Goal: Task Accomplishment & Management: Complete application form

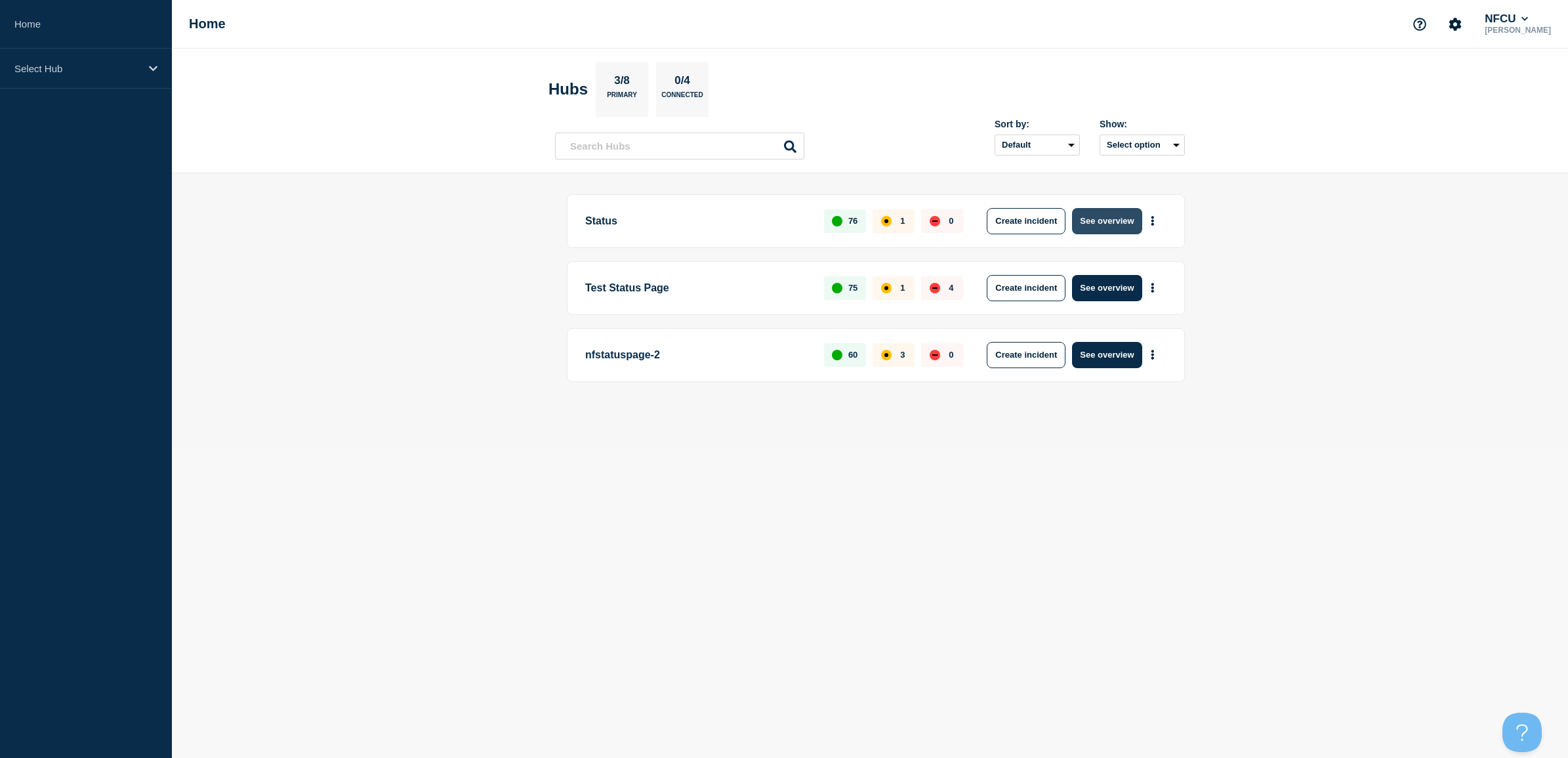
click at [1097, 224] on button "See overview" at bounding box center [1107, 221] width 69 height 27
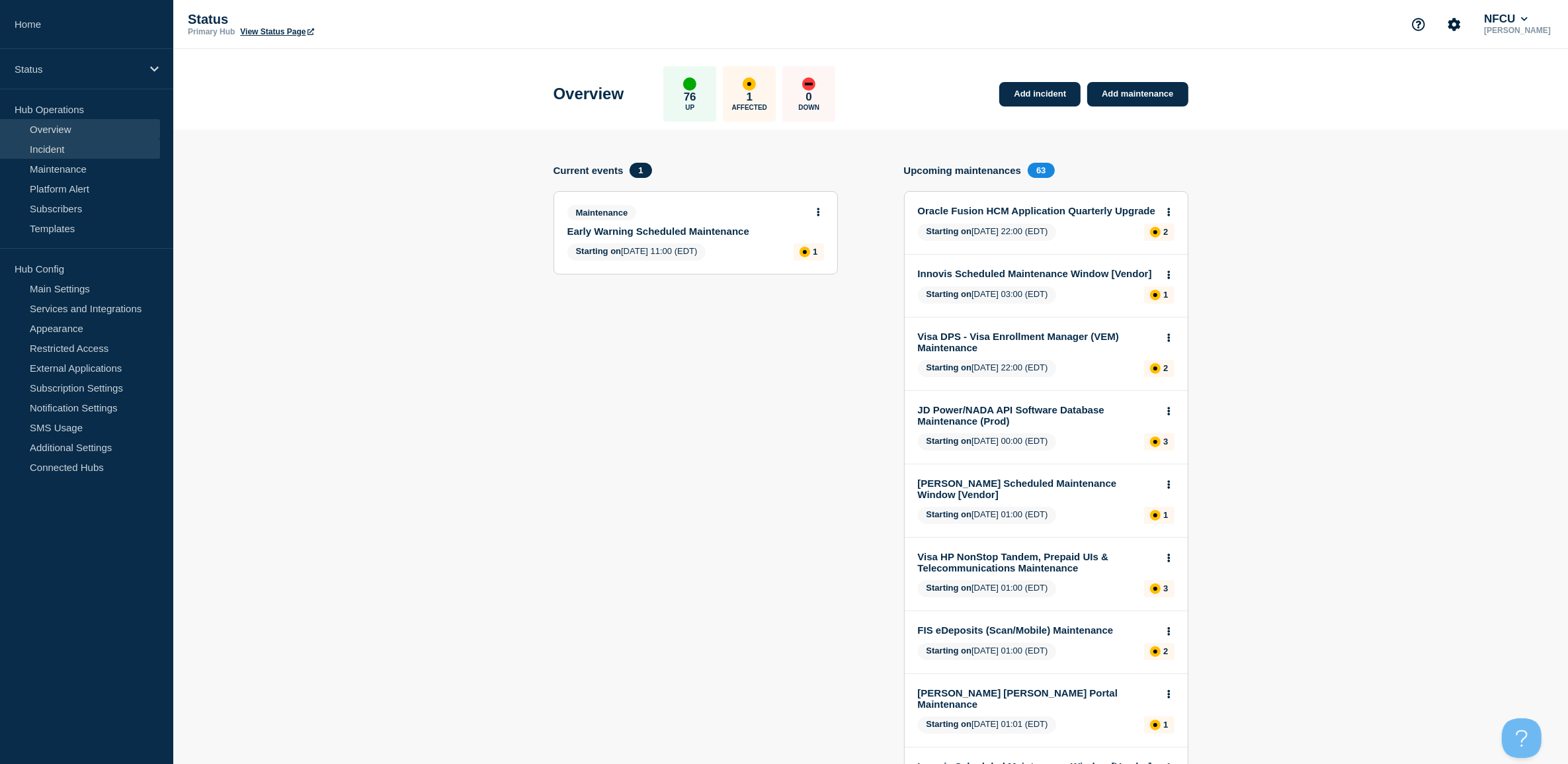
click at [60, 149] on link "Incident" at bounding box center [80, 148] width 160 height 20
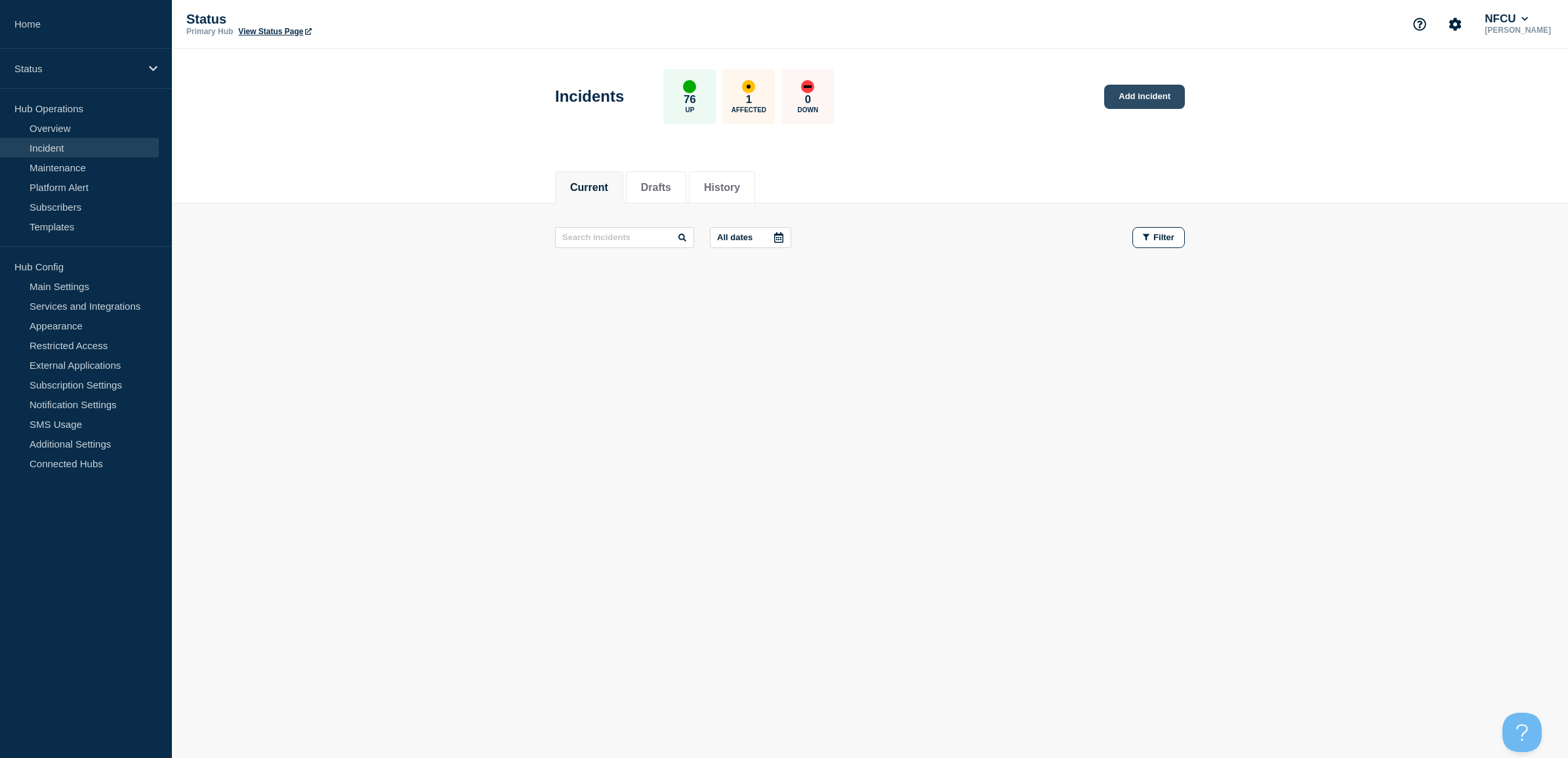
click at [1146, 97] on link "Add incident" at bounding box center [1145, 96] width 81 height 24
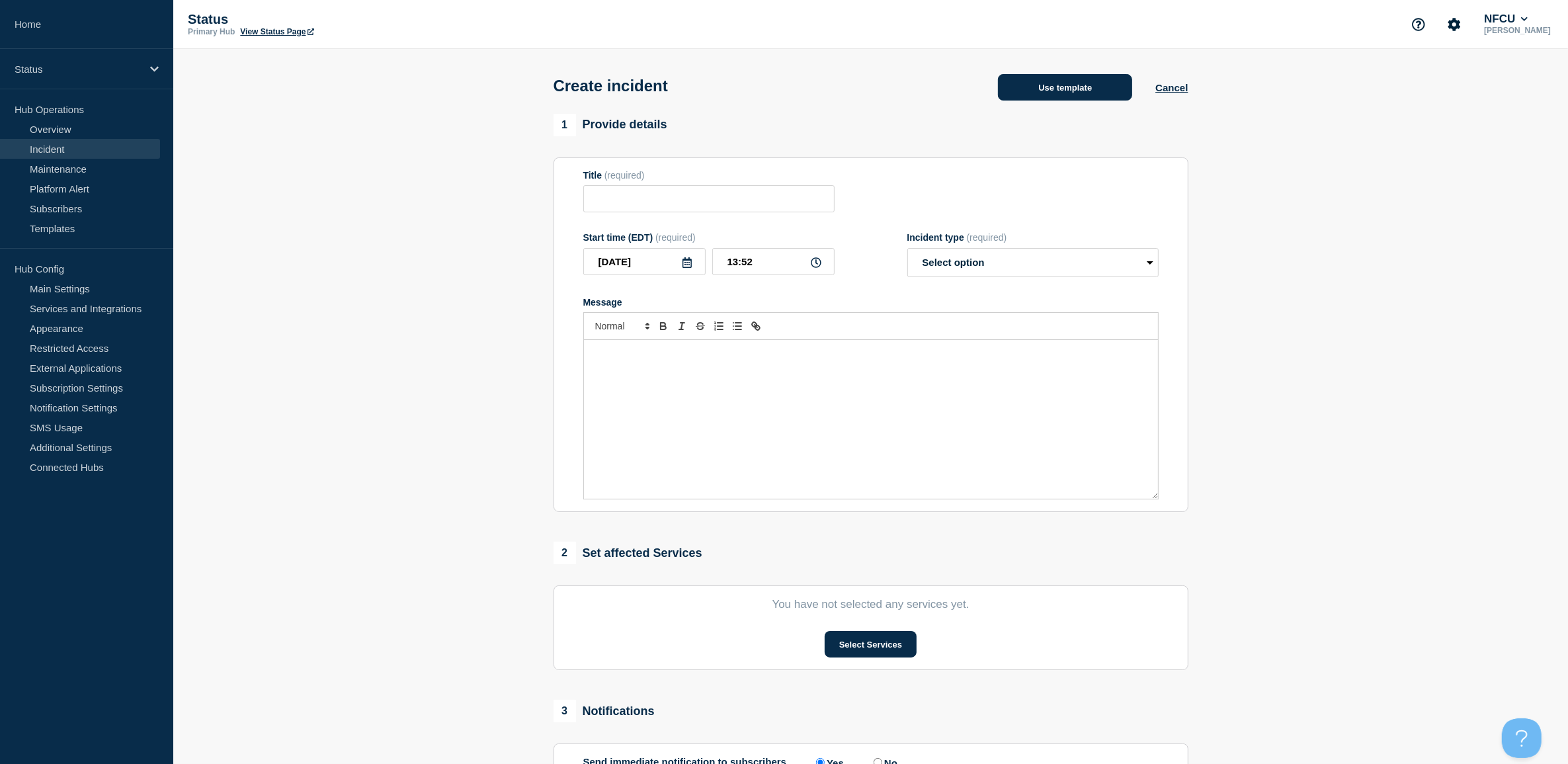
drag, startPoint x: 1043, startPoint y: 106, endPoint x: 1043, endPoint y: 98, distance: 8.0
click at [1043, 99] on div "Create incident Use template Cancel" at bounding box center [870, 81] width 664 height 65
click at [1043, 94] on button "Use template" at bounding box center [1065, 88] width 134 height 27
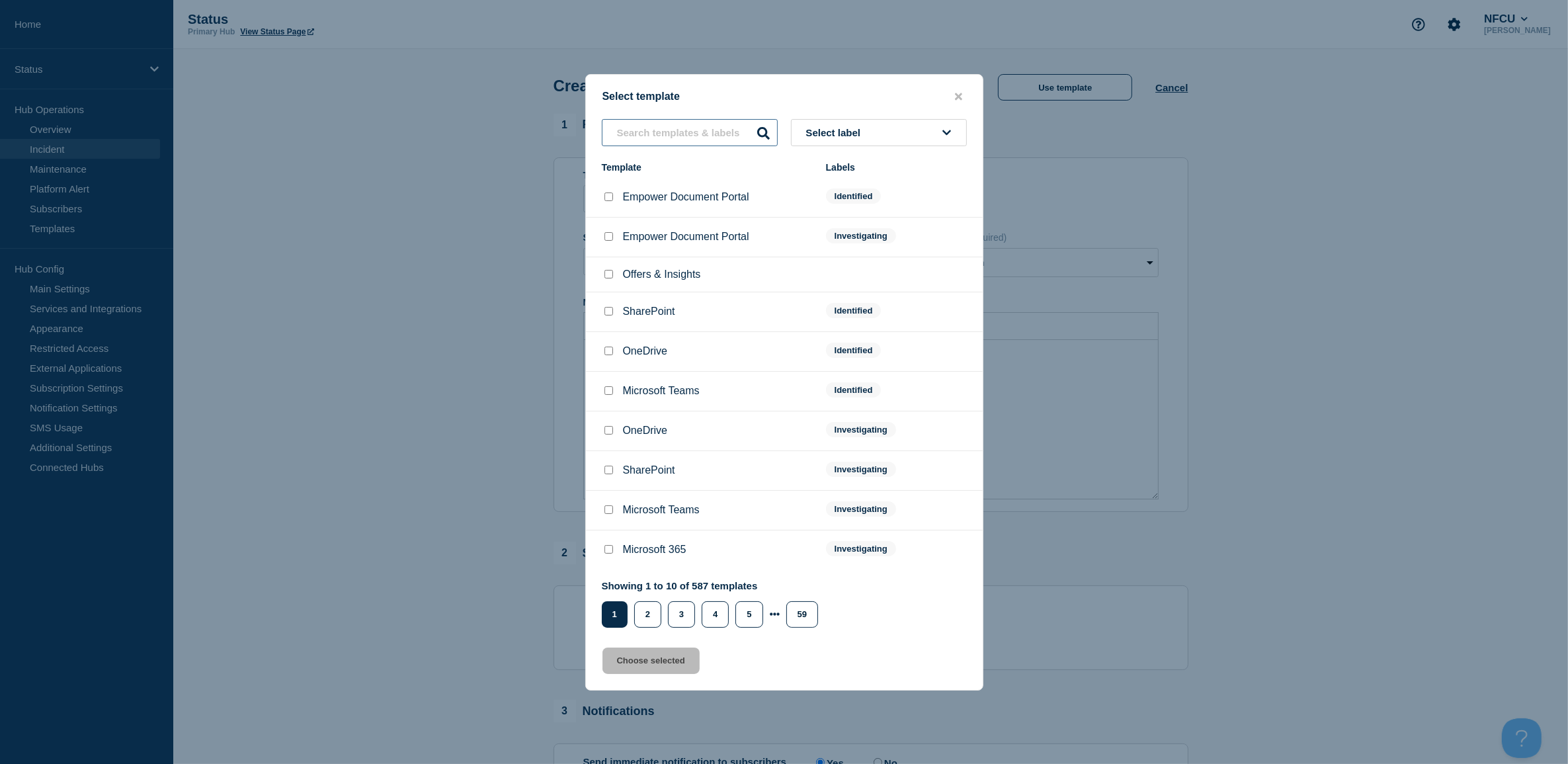
click at [694, 137] on input "text" at bounding box center [690, 132] width 176 height 27
type input "dispute"
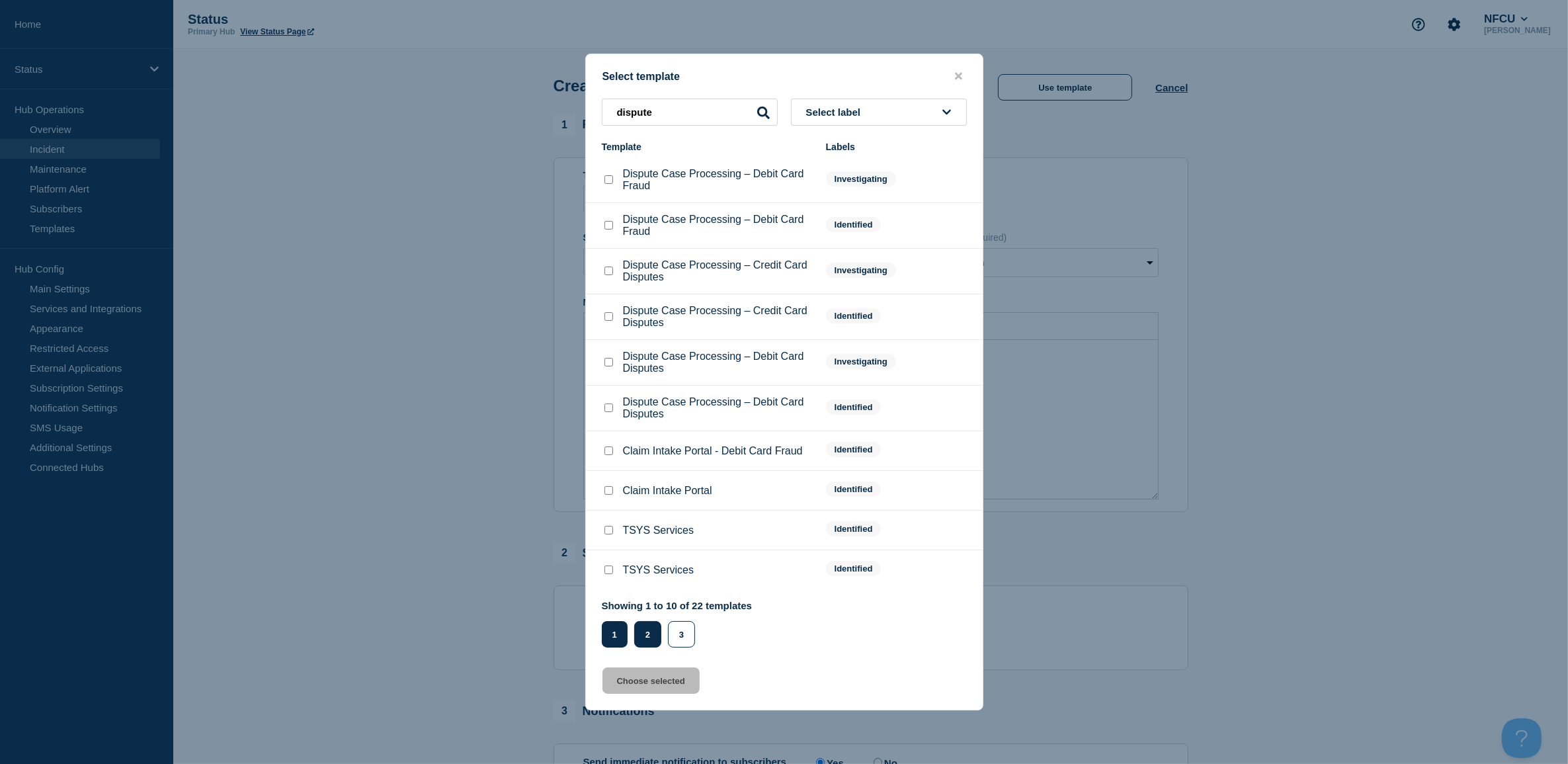
click at [651, 637] on button "2" at bounding box center [647, 634] width 27 height 27
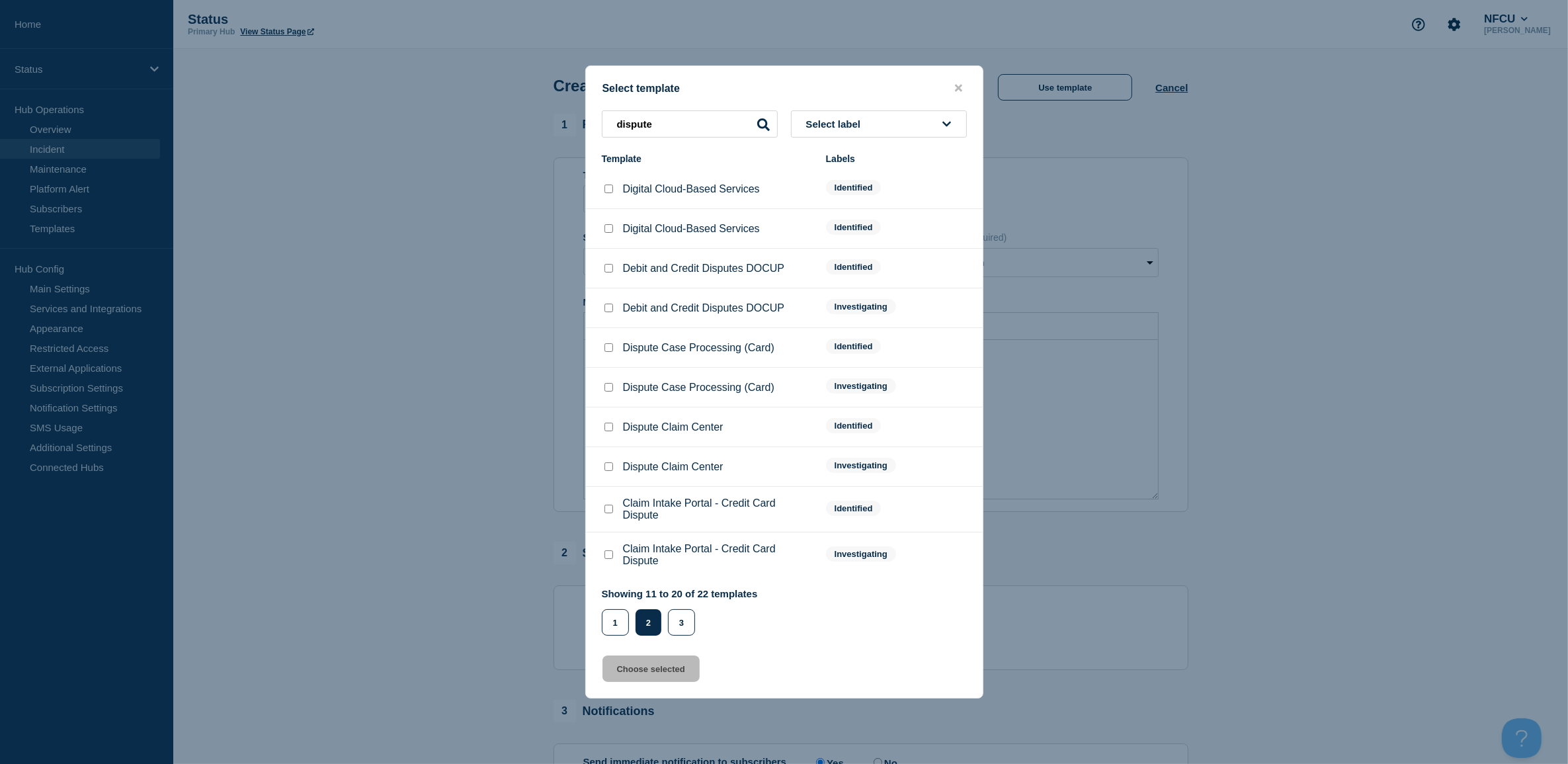
click at [609, 463] on input "Dispute Claim Center checkbox" at bounding box center [609, 467] width 9 height 9
checkbox input "true"
click at [659, 676] on button "Choose selected" at bounding box center [650, 669] width 97 height 27
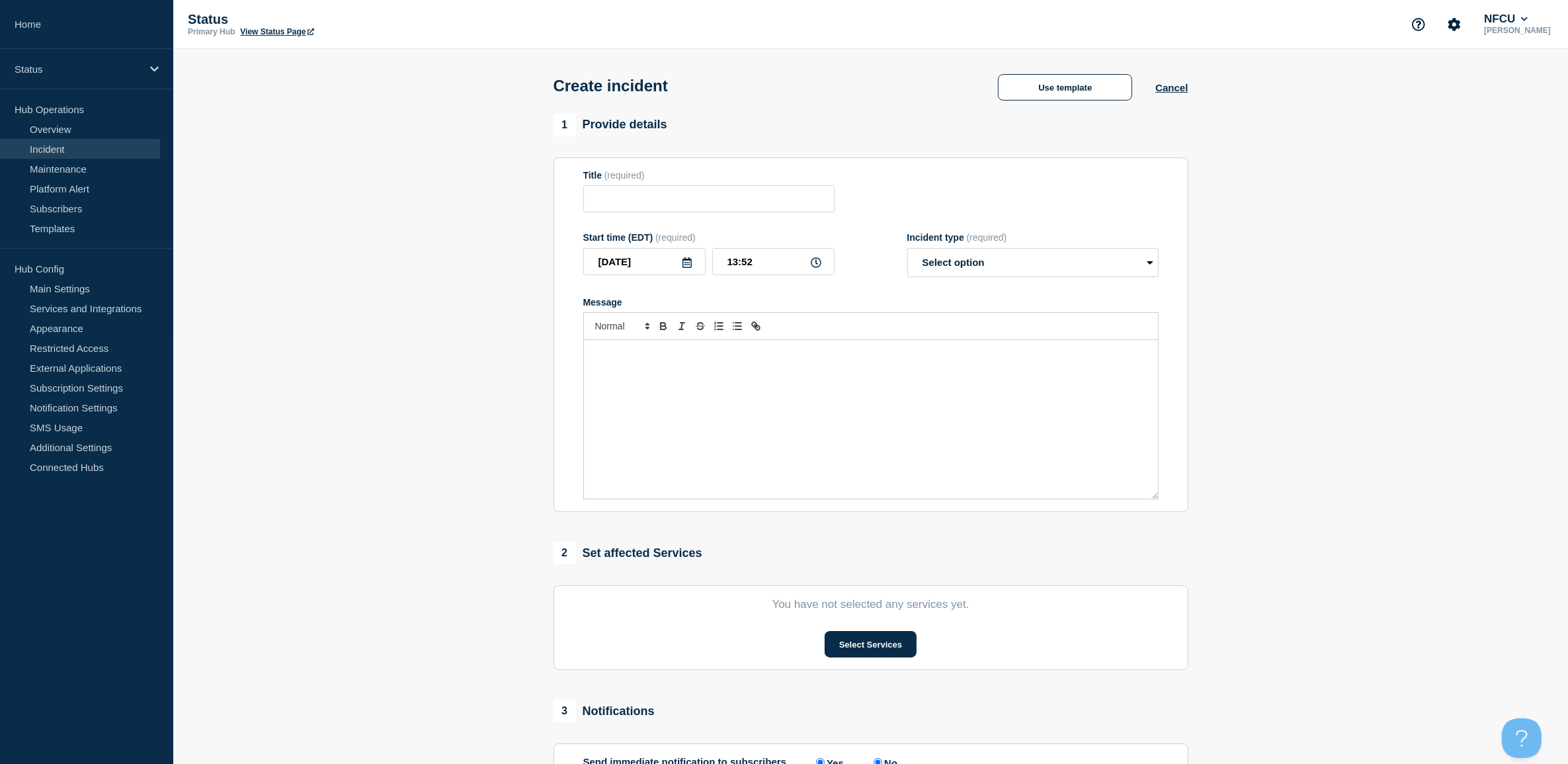
type input "Dispute Claim Center"
select select "investigating"
radio input "false"
radio input "true"
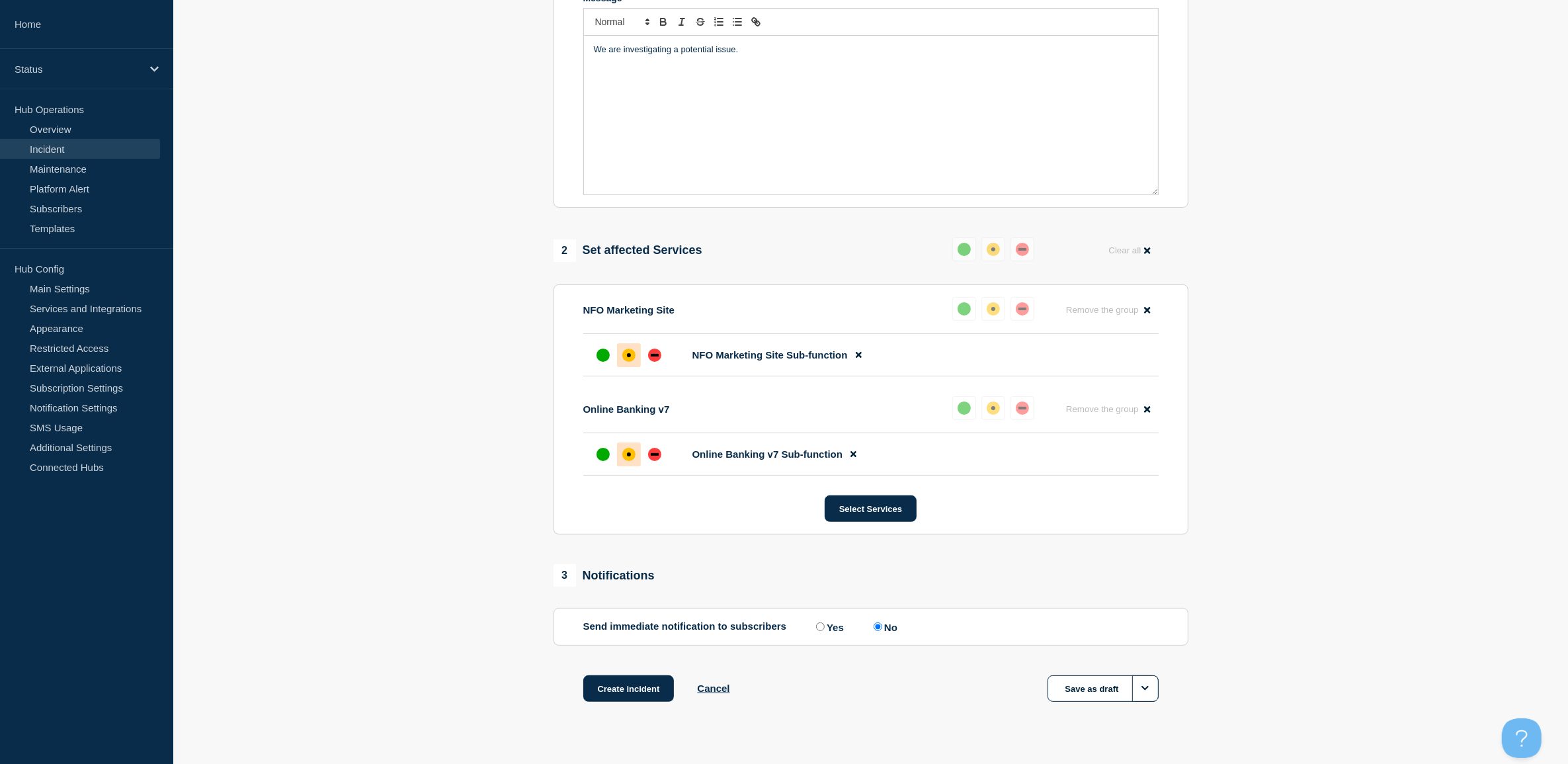
scroll to position [333, 0]
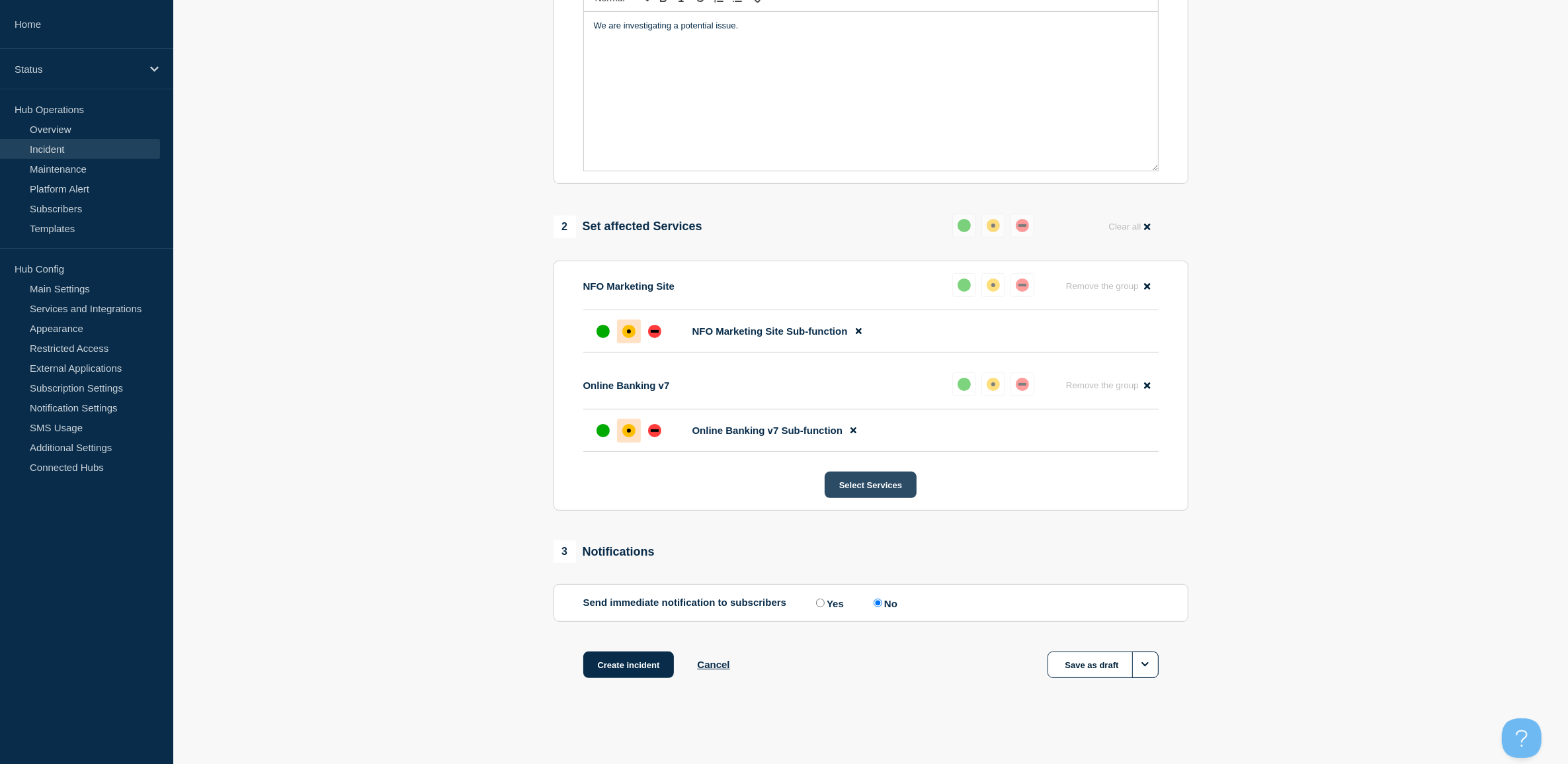
click at [862, 483] on button "Select Services" at bounding box center [871, 485] width 92 height 27
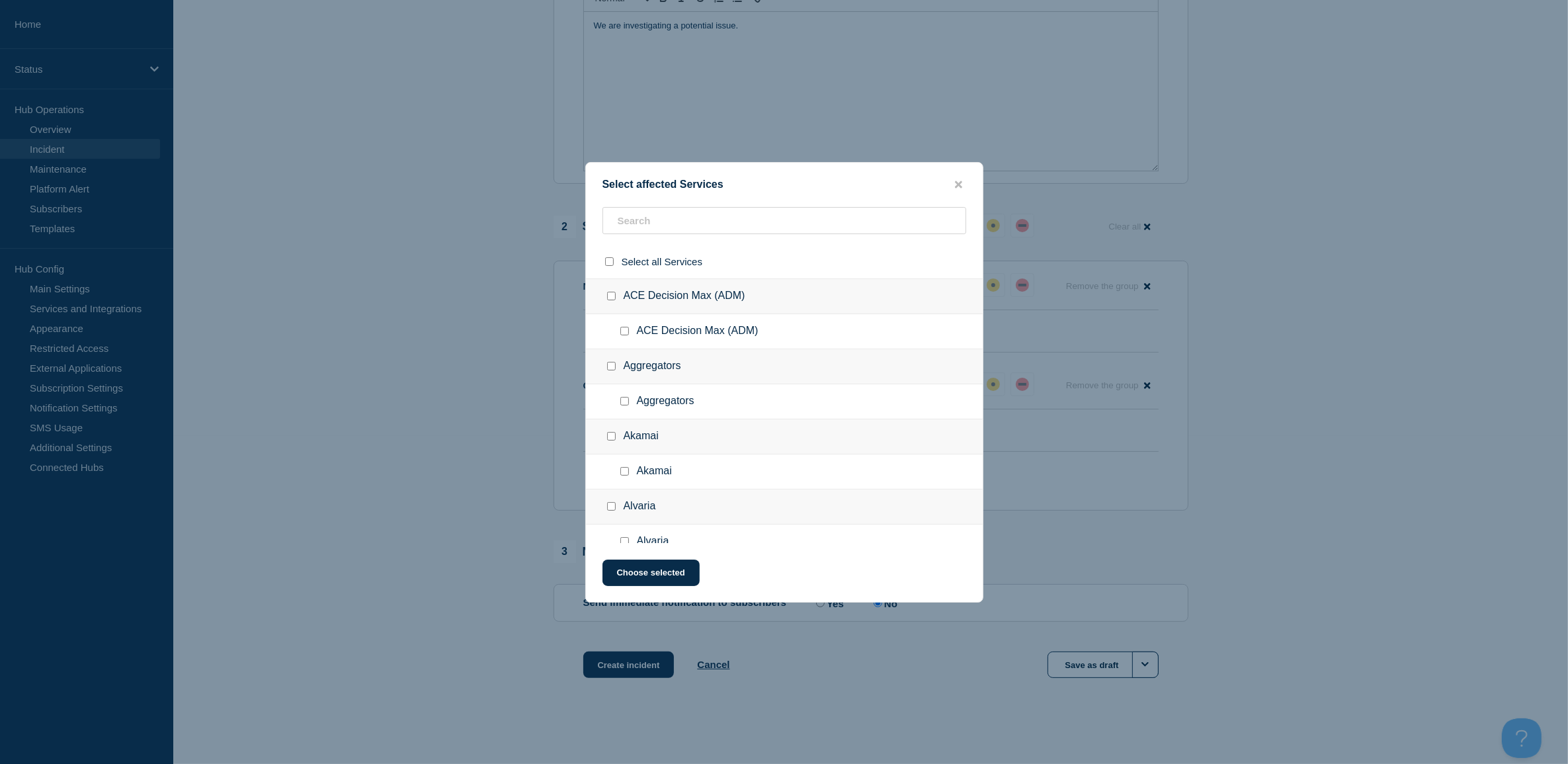
click at [668, 199] on div "Select affected Services Select all Services ACE Decision Max (ADM) ACE Decisio…" at bounding box center [784, 382] width 398 height 440
drag, startPoint x: 666, startPoint y: 216, endPoint x: 667, endPoint y: 223, distance: 7.1
click at [667, 223] on input "text" at bounding box center [784, 221] width 364 height 27
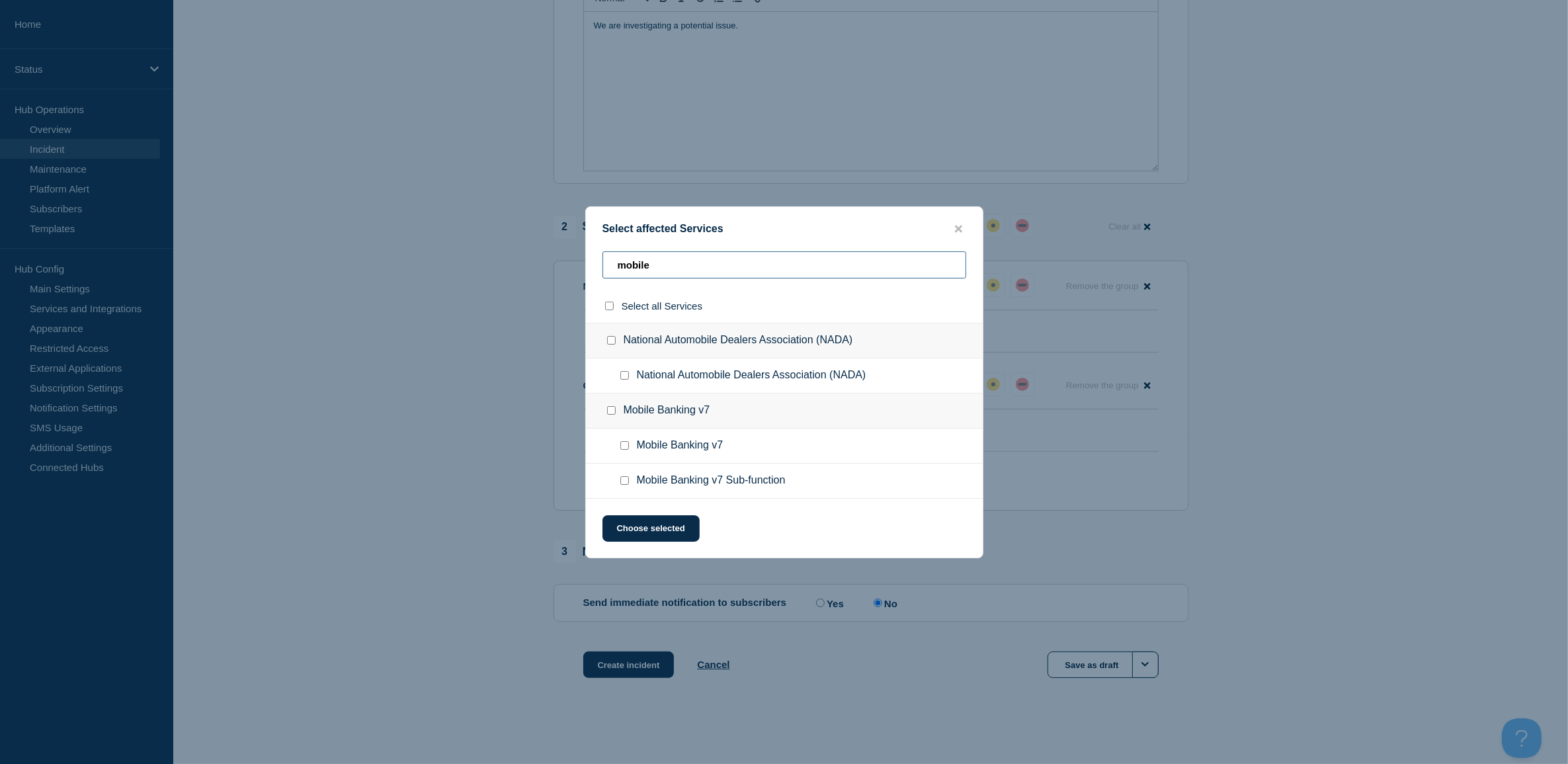
type input "mobile"
click at [621, 487] on div at bounding box center [627, 481] width 19 height 13
click at [621, 483] on input "Mobile Banking v7 Sub-function checkbox" at bounding box center [625, 480] width 9 height 9
checkbox input "true"
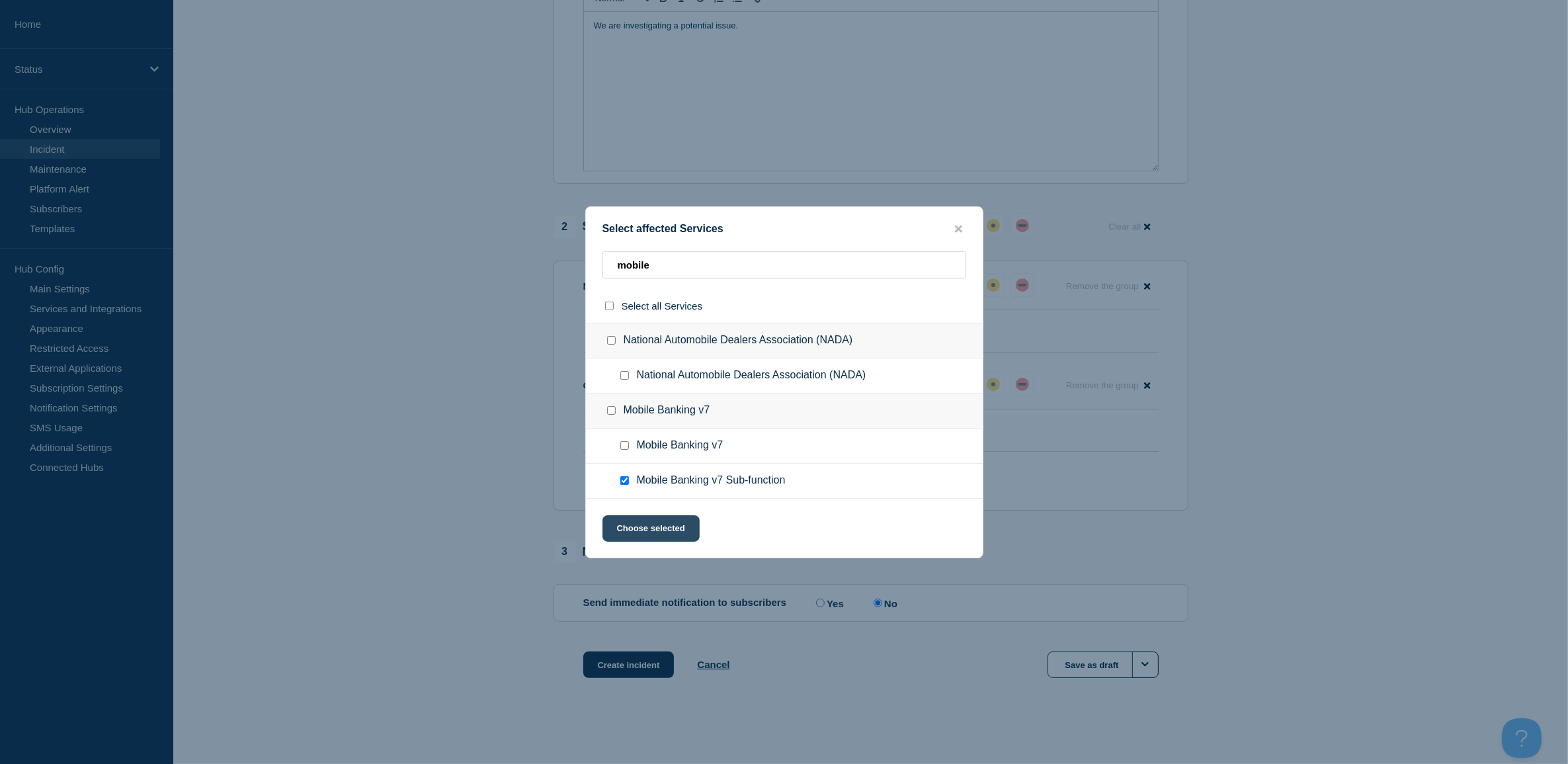
click at [640, 536] on button "Choose selected" at bounding box center [650, 529] width 97 height 27
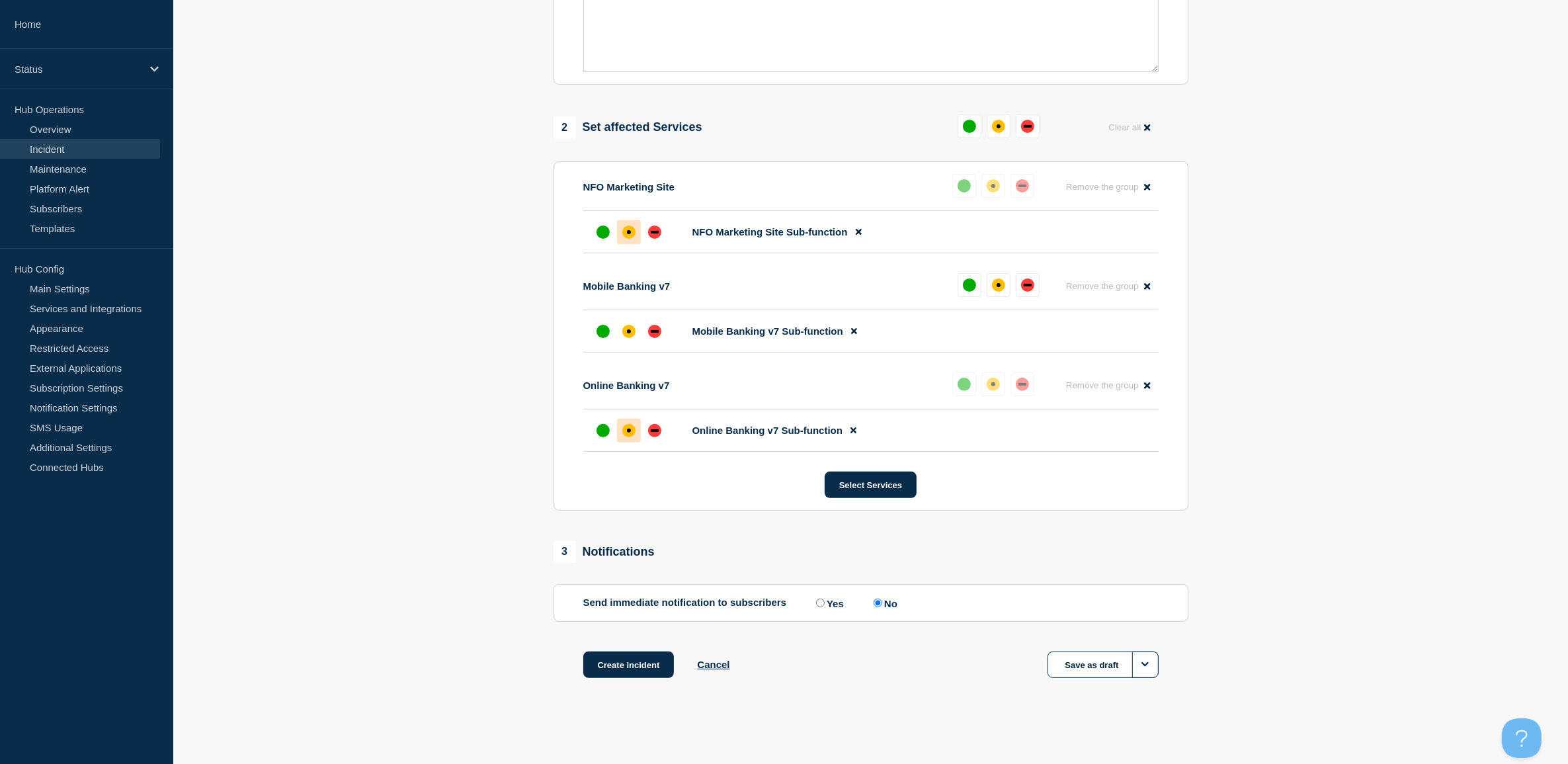
scroll to position [432, 0]
click at [644, 669] on button "Create incident" at bounding box center [629, 665] width 91 height 27
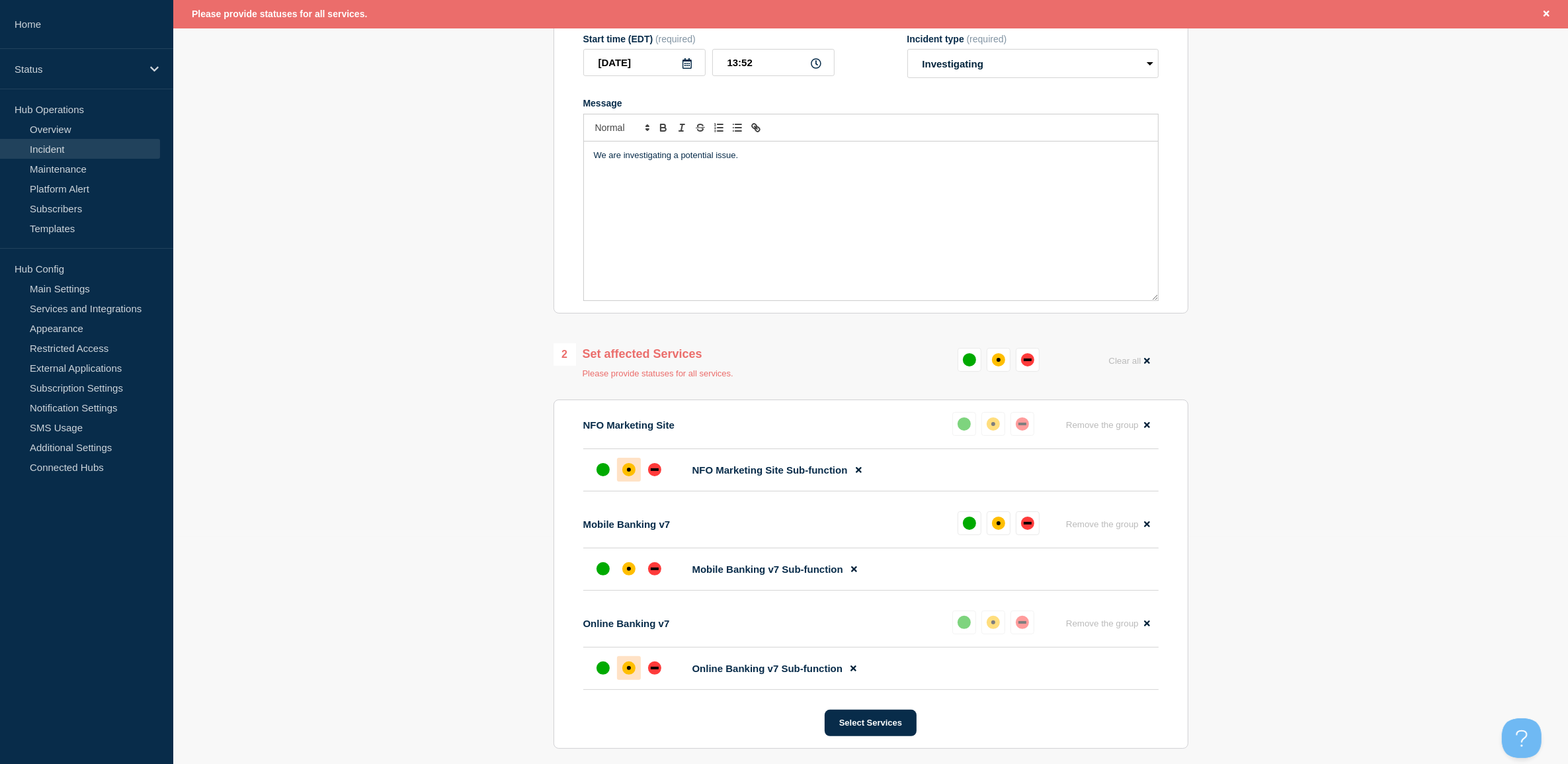
scroll to position [0, 0]
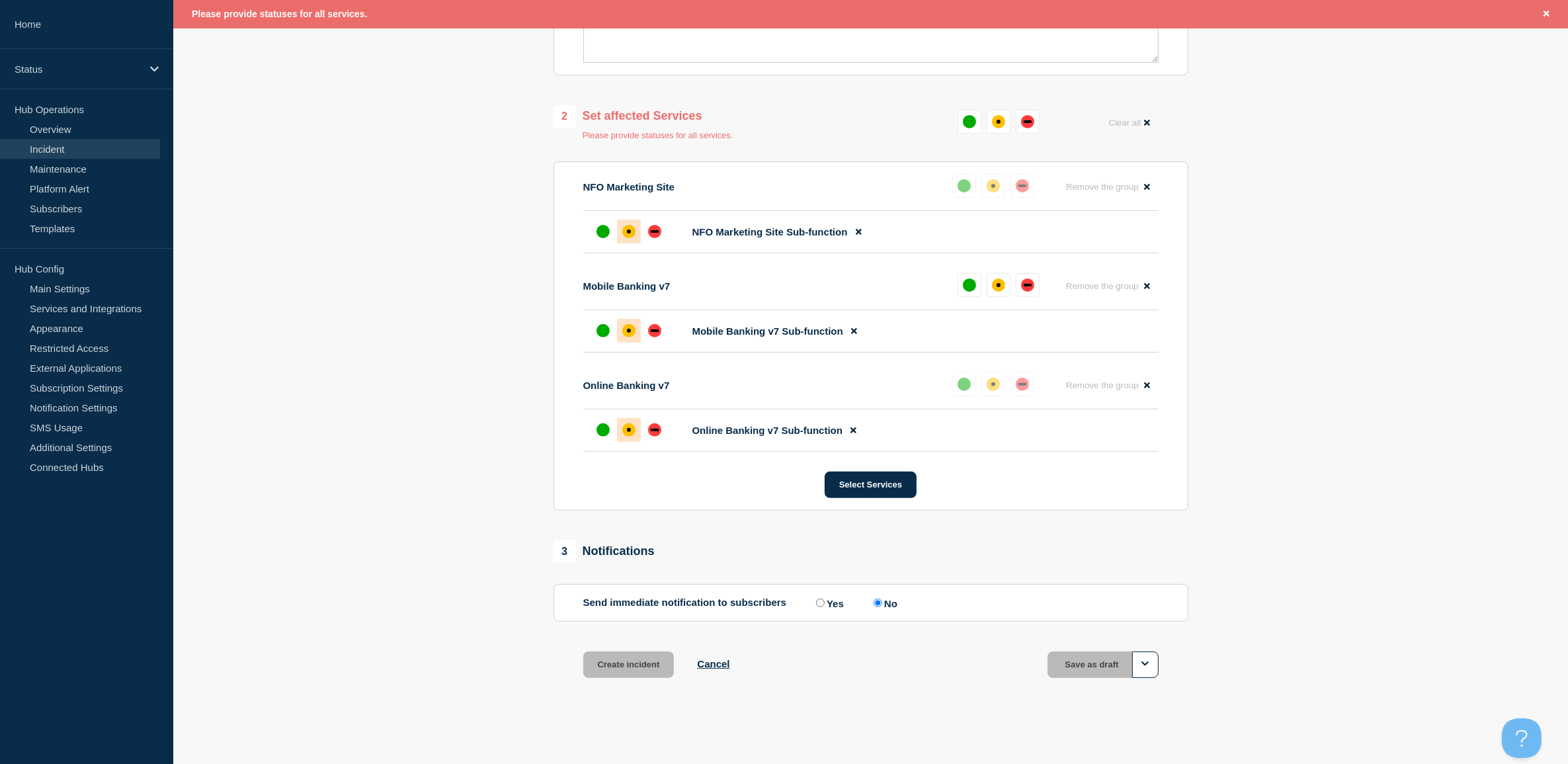
click at [635, 322] on div at bounding box center [629, 330] width 24 height 24
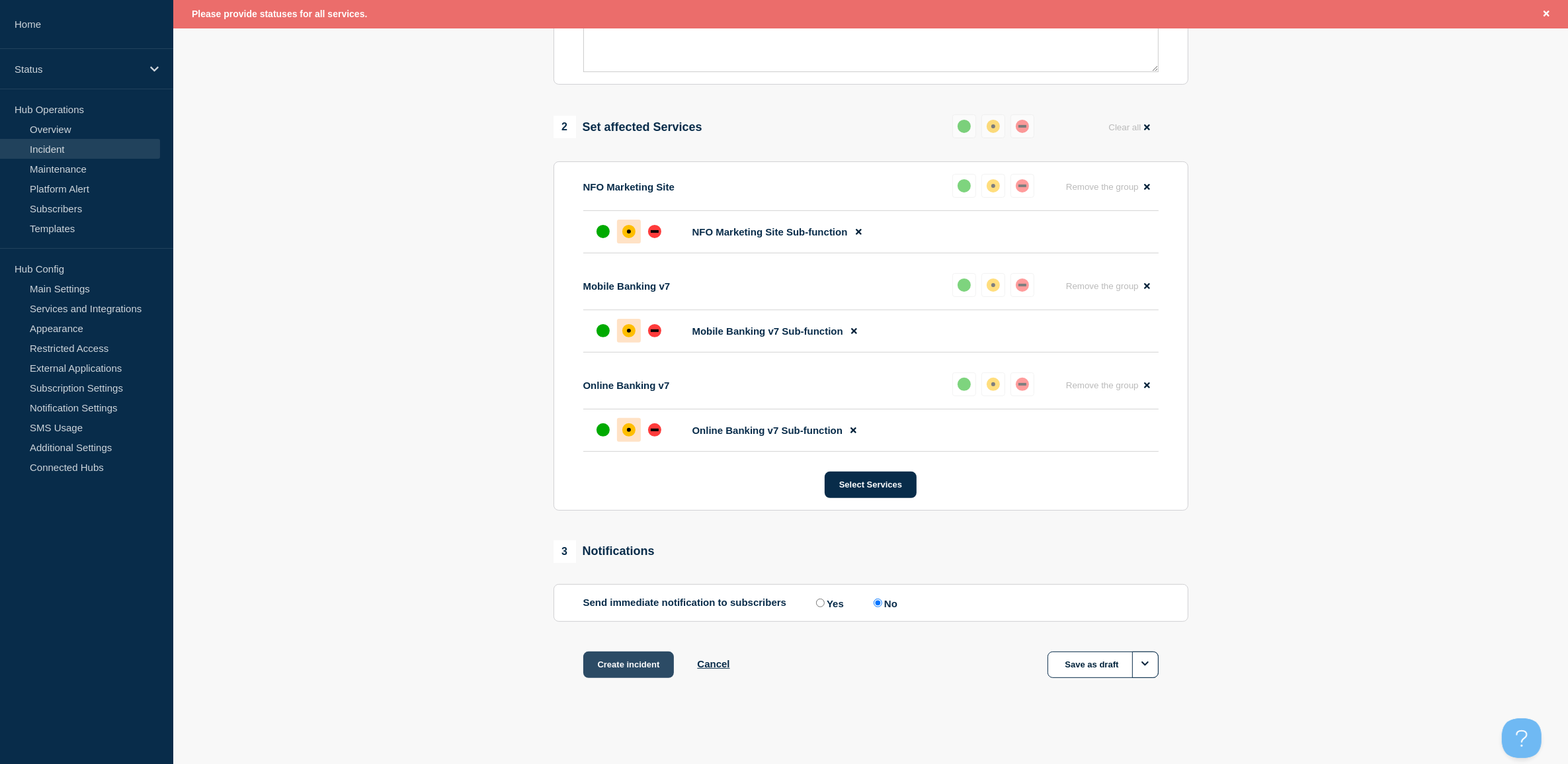
click at [627, 669] on button "Create incident" at bounding box center [629, 665] width 91 height 27
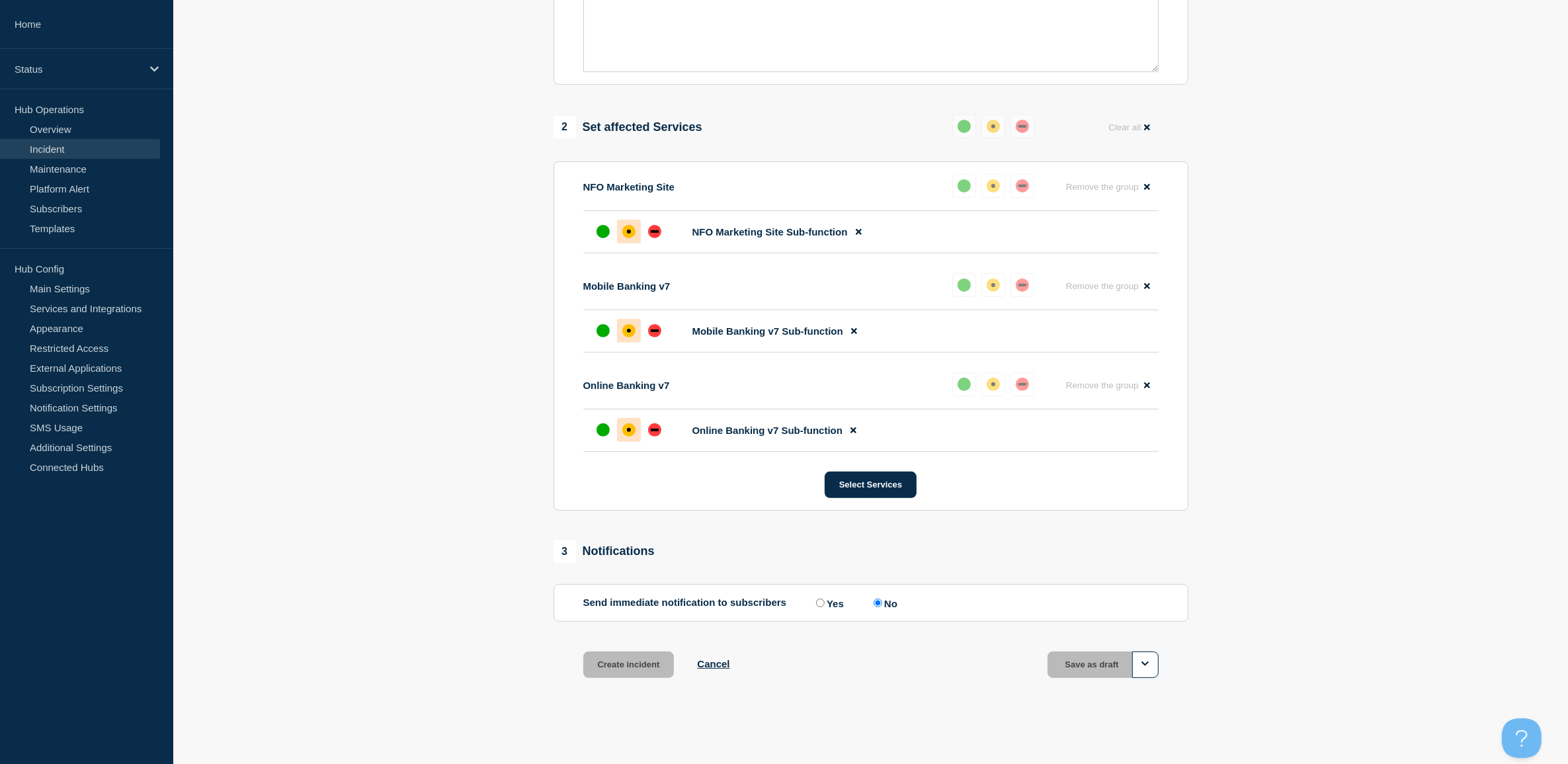
scroll to position [432, 0]
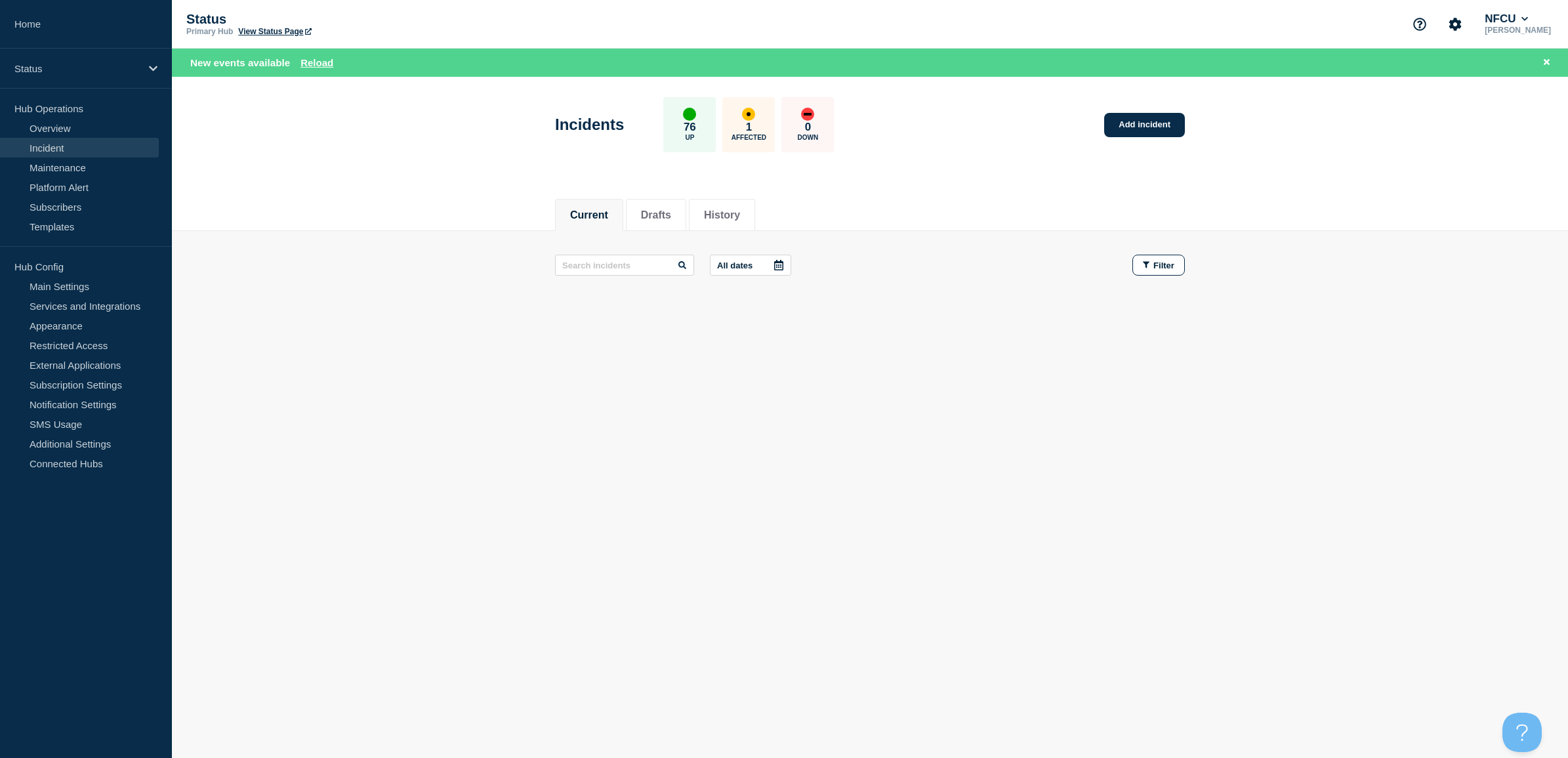
drag, startPoint x: 586, startPoint y: 230, endPoint x: 589, endPoint y: 222, distance: 8.5
click at [587, 228] on li "Current" at bounding box center [589, 215] width 68 height 32
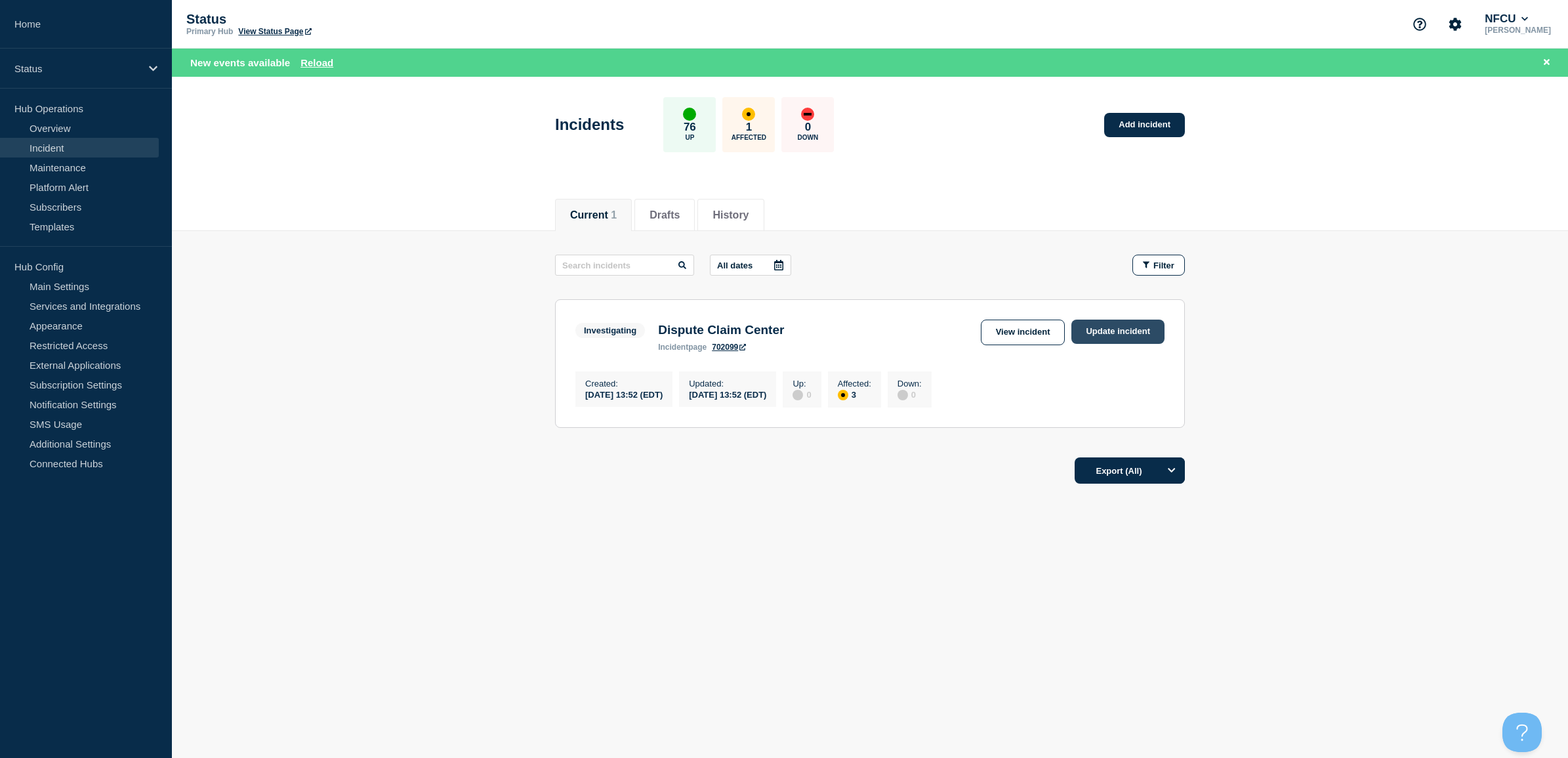
click at [1110, 326] on link "Update incident" at bounding box center [1118, 331] width 93 height 24
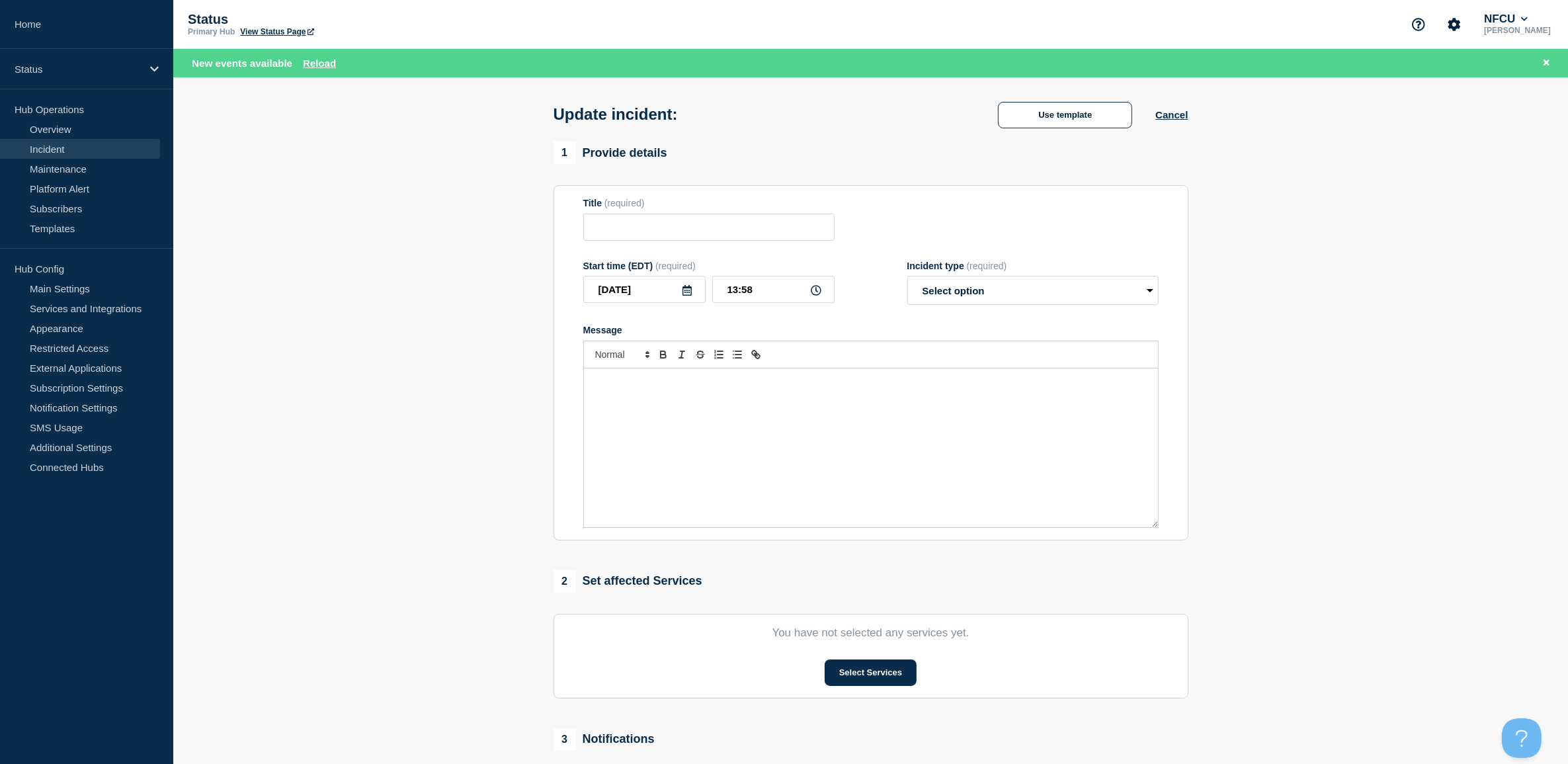
type input "Dispute Claim Center"
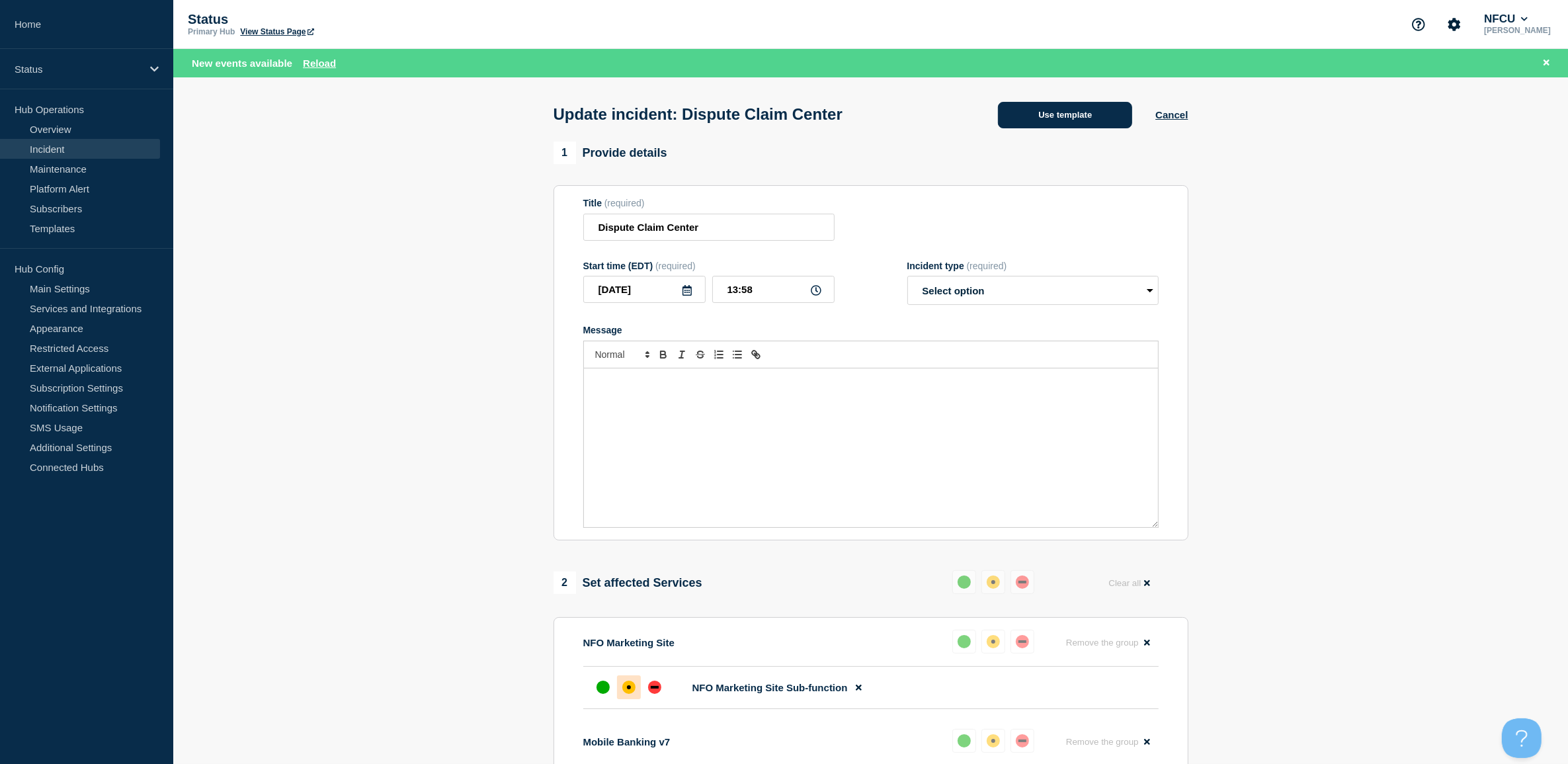
click at [1063, 124] on button "Use template" at bounding box center [1065, 115] width 134 height 27
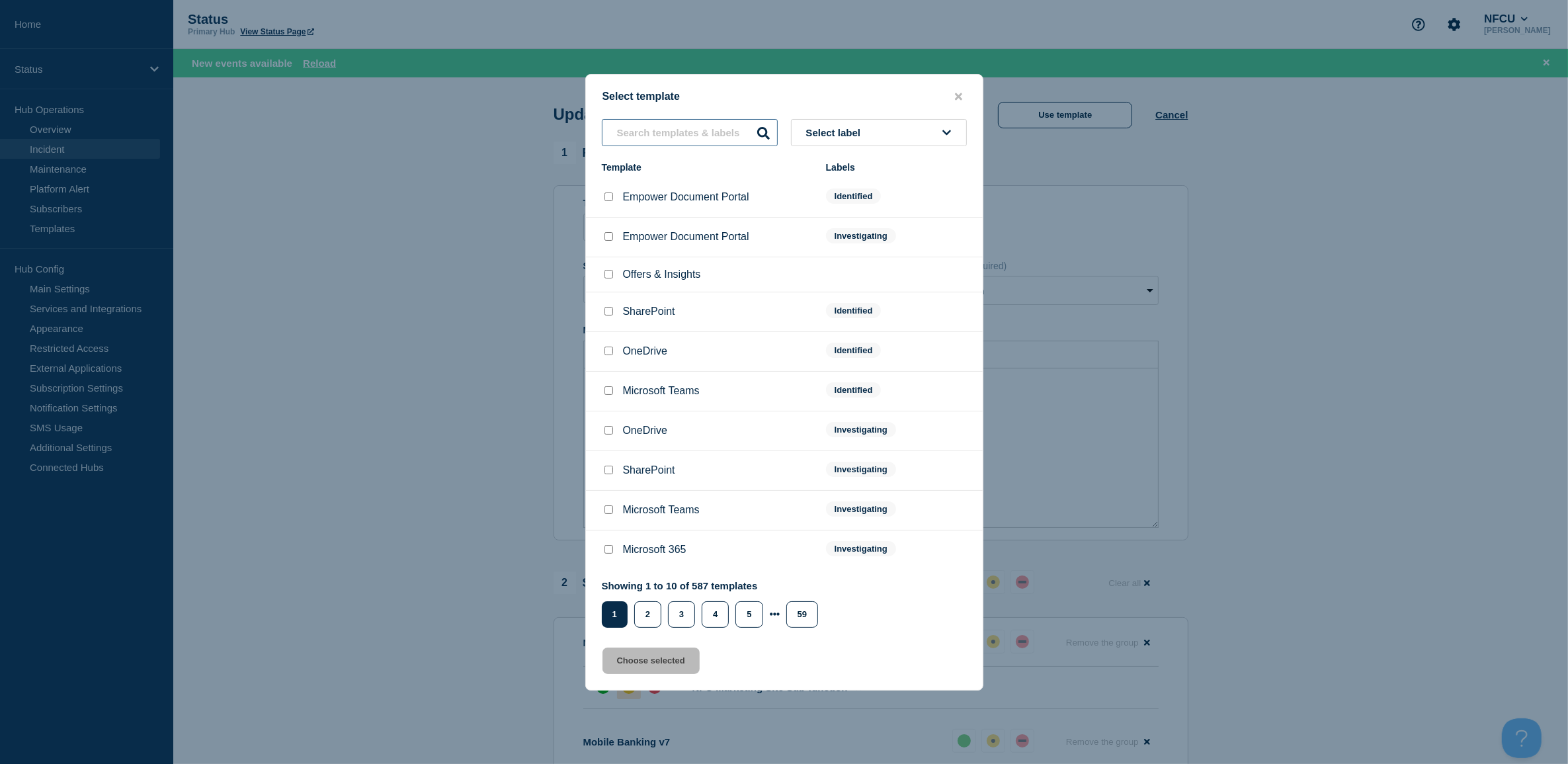
click at [669, 146] on input "text" at bounding box center [690, 132] width 176 height 27
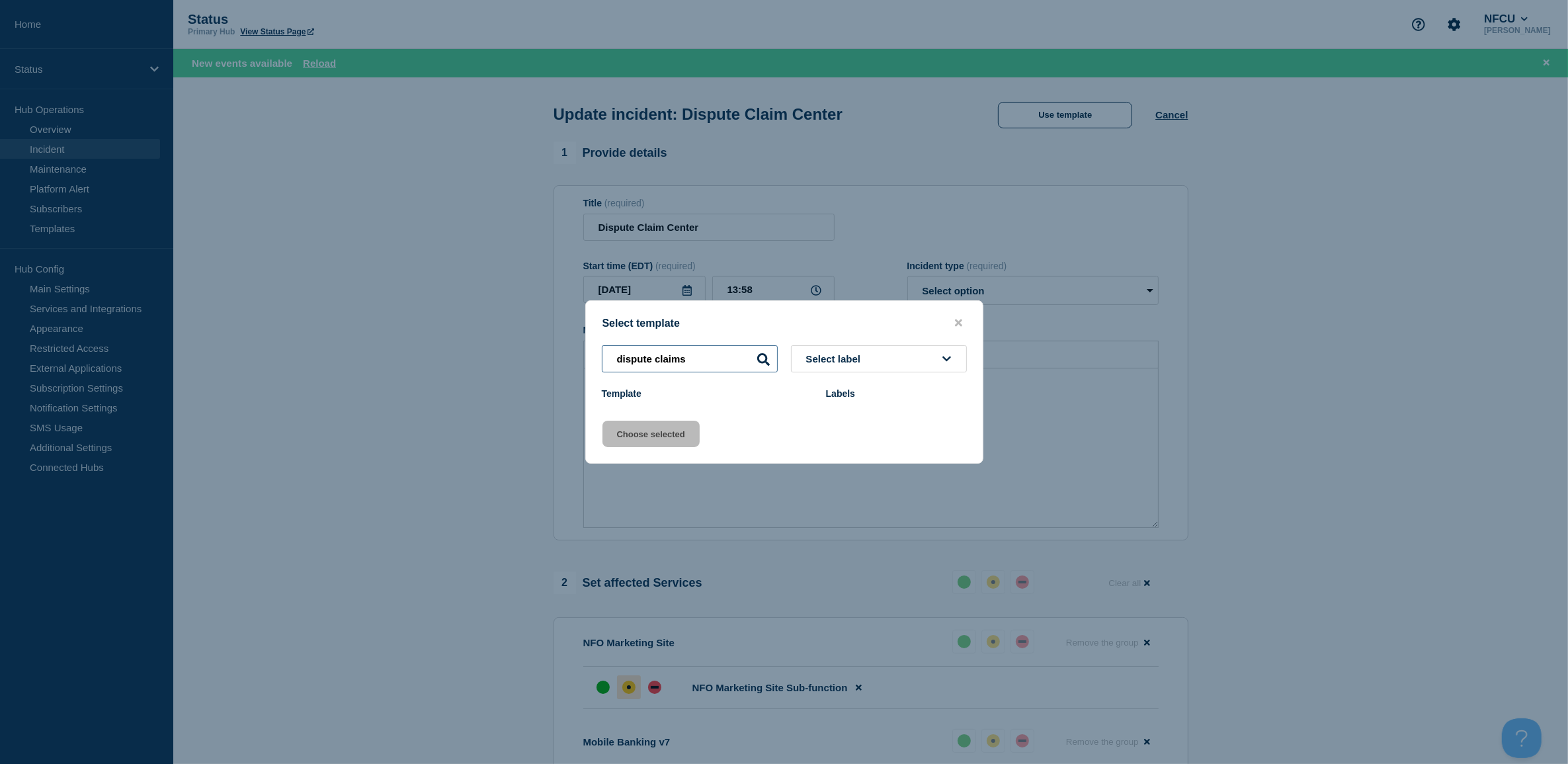
click at [669, 362] on input "dispute claims" at bounding box center [690, 359] width 176 height 27
type input "dispute"
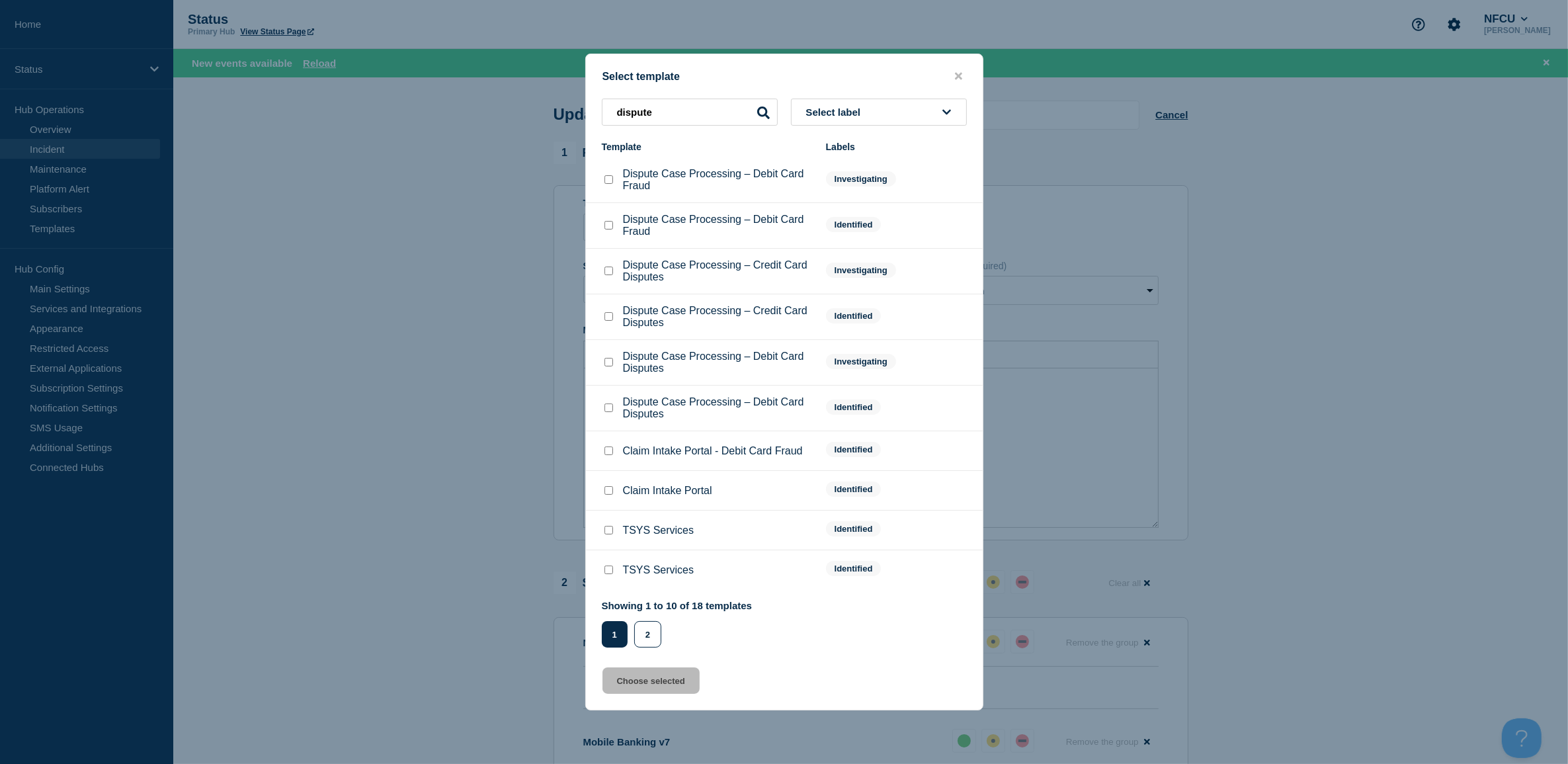
click at [643, 652] on div "Select template dispute Select label Template Labels Dispute Case Processing – …" at bounding box center [784, 382] width 398 height 657
click at [644, 646] on button "2" at bounding box center [647, 634] width 27 height 27
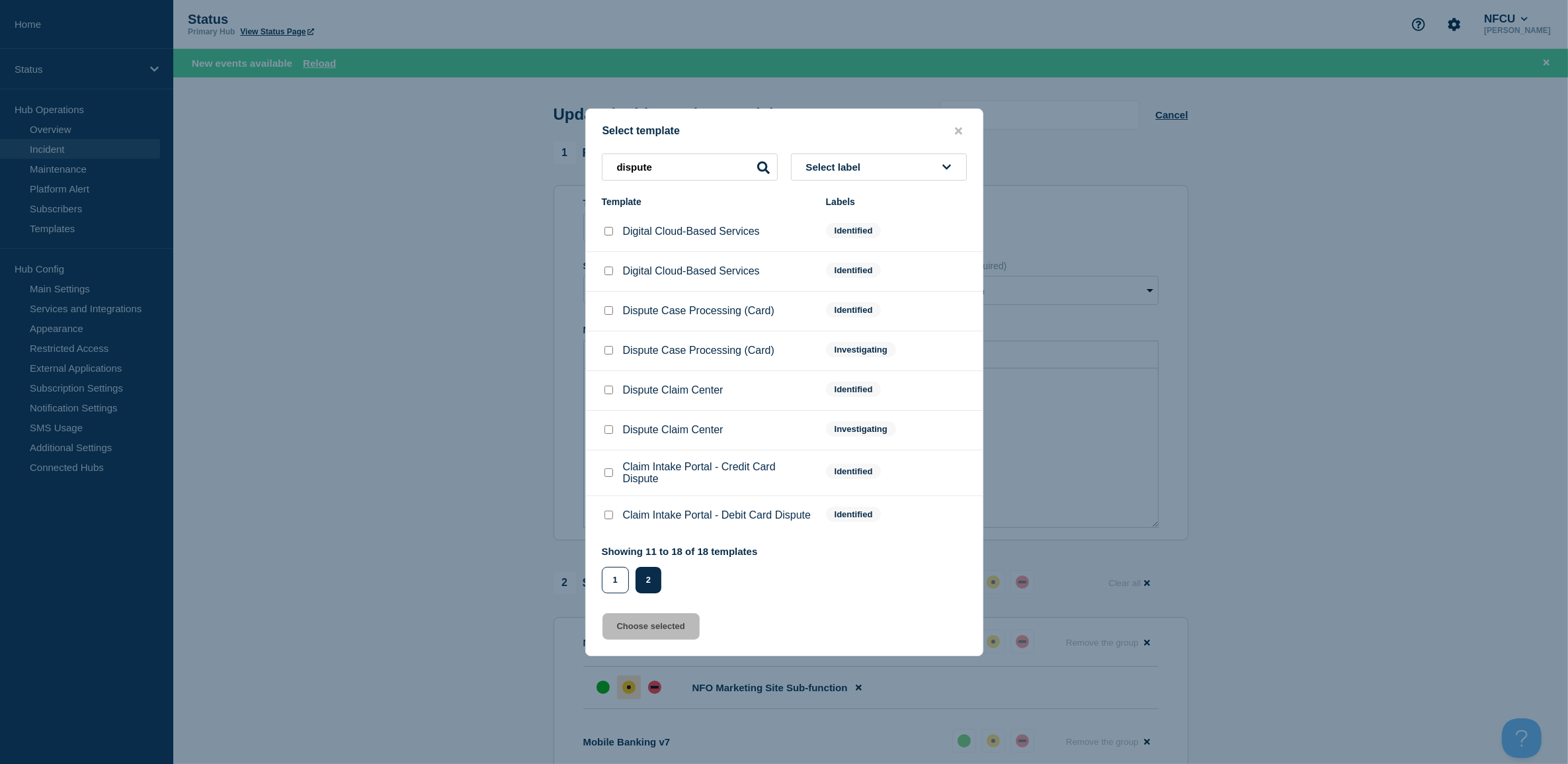
click at [610, 388] on input "Dispute Claim Center checkbox" at bounding box center [609, 390] width 9 height 9
checkbox input "true"
click at [644, 627] on button "Choose selected" at bounding box center [650, 627] width 97 height 27
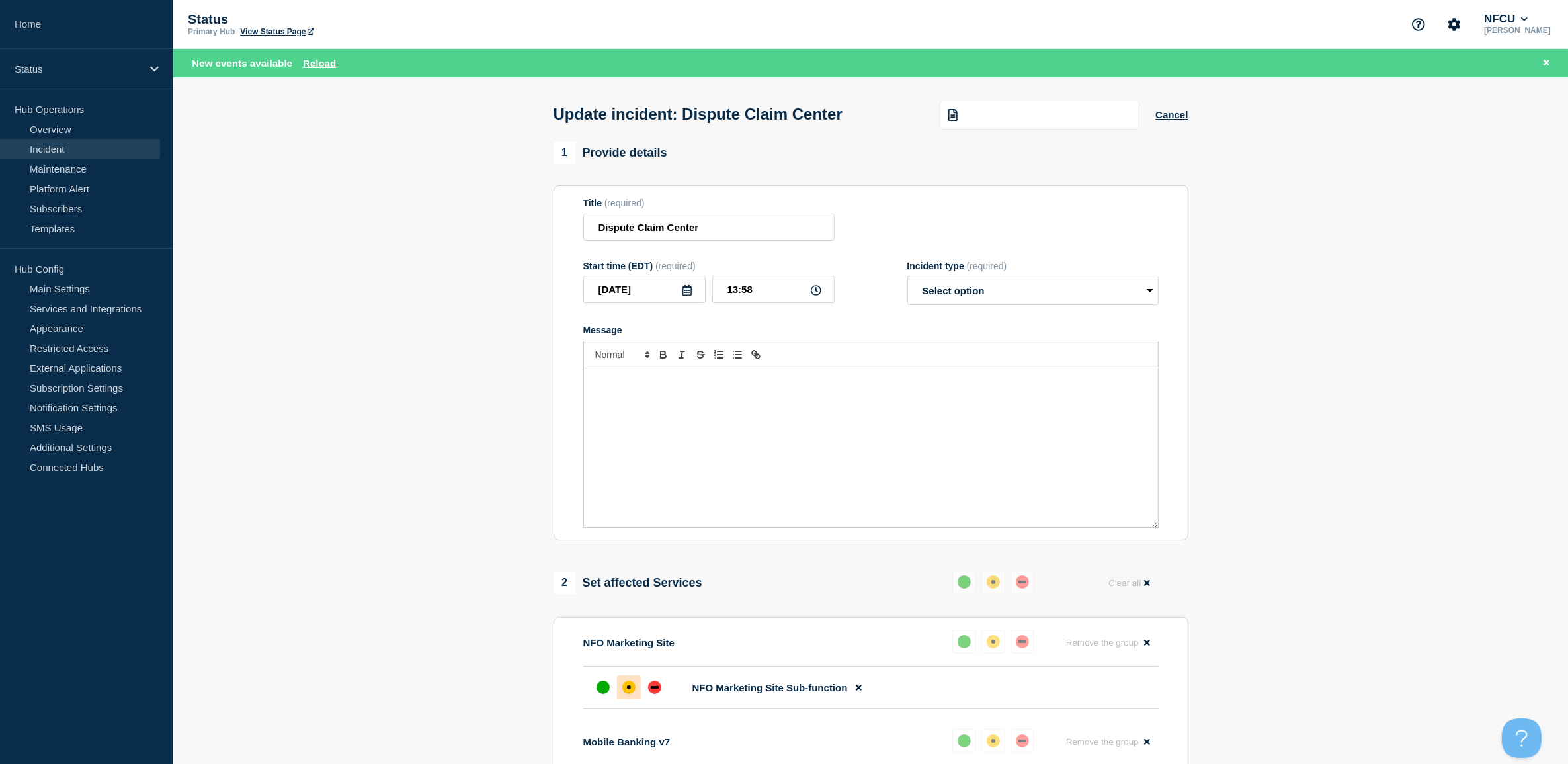
select select "identified"
click at [734, 382] on p "The Dispute Claim Center is [intermittently] unavailable. Members cannot submit…" at bounding box center [871, 388] width 554 height 25
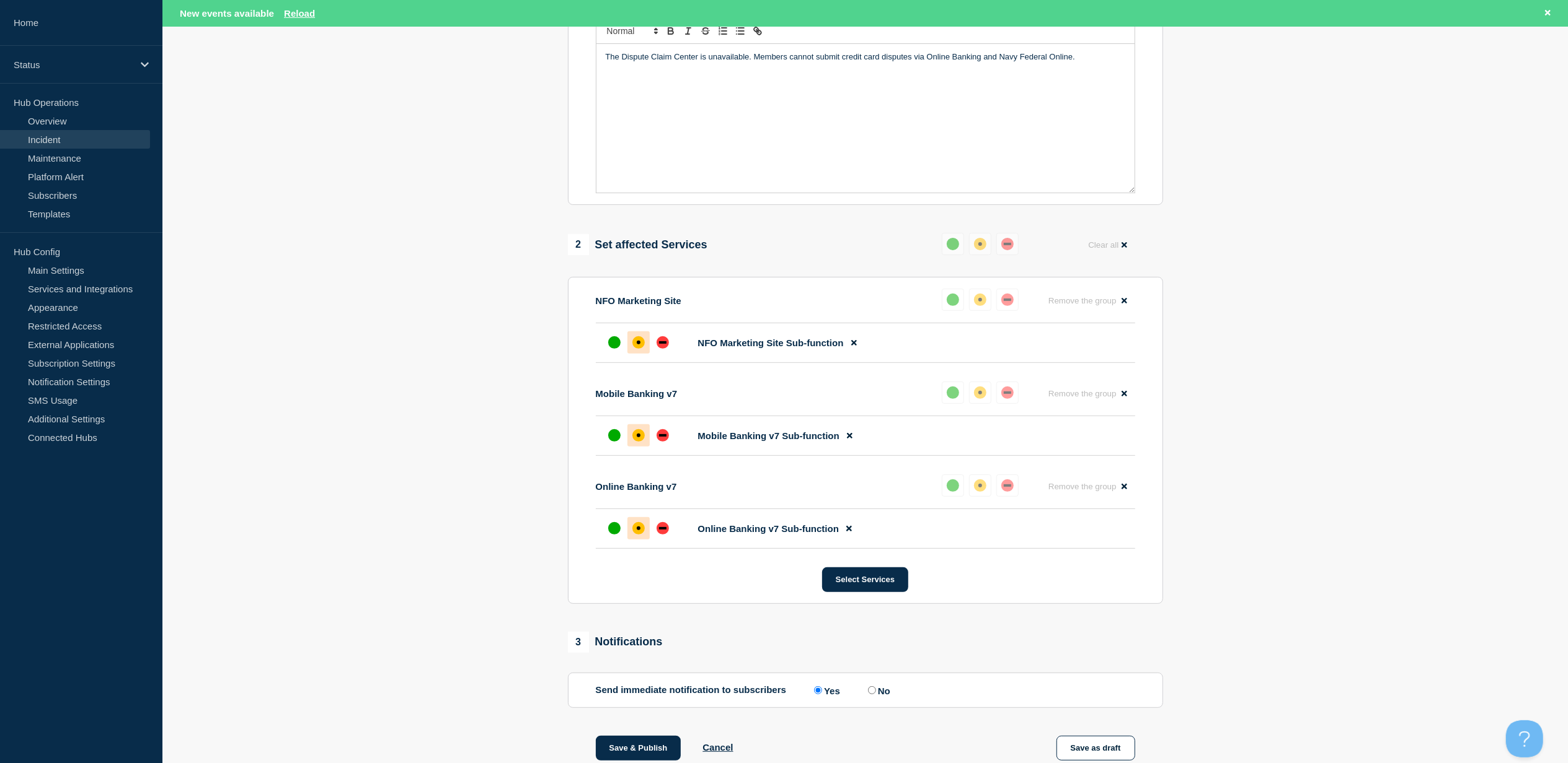
scroll to position [457, 0]
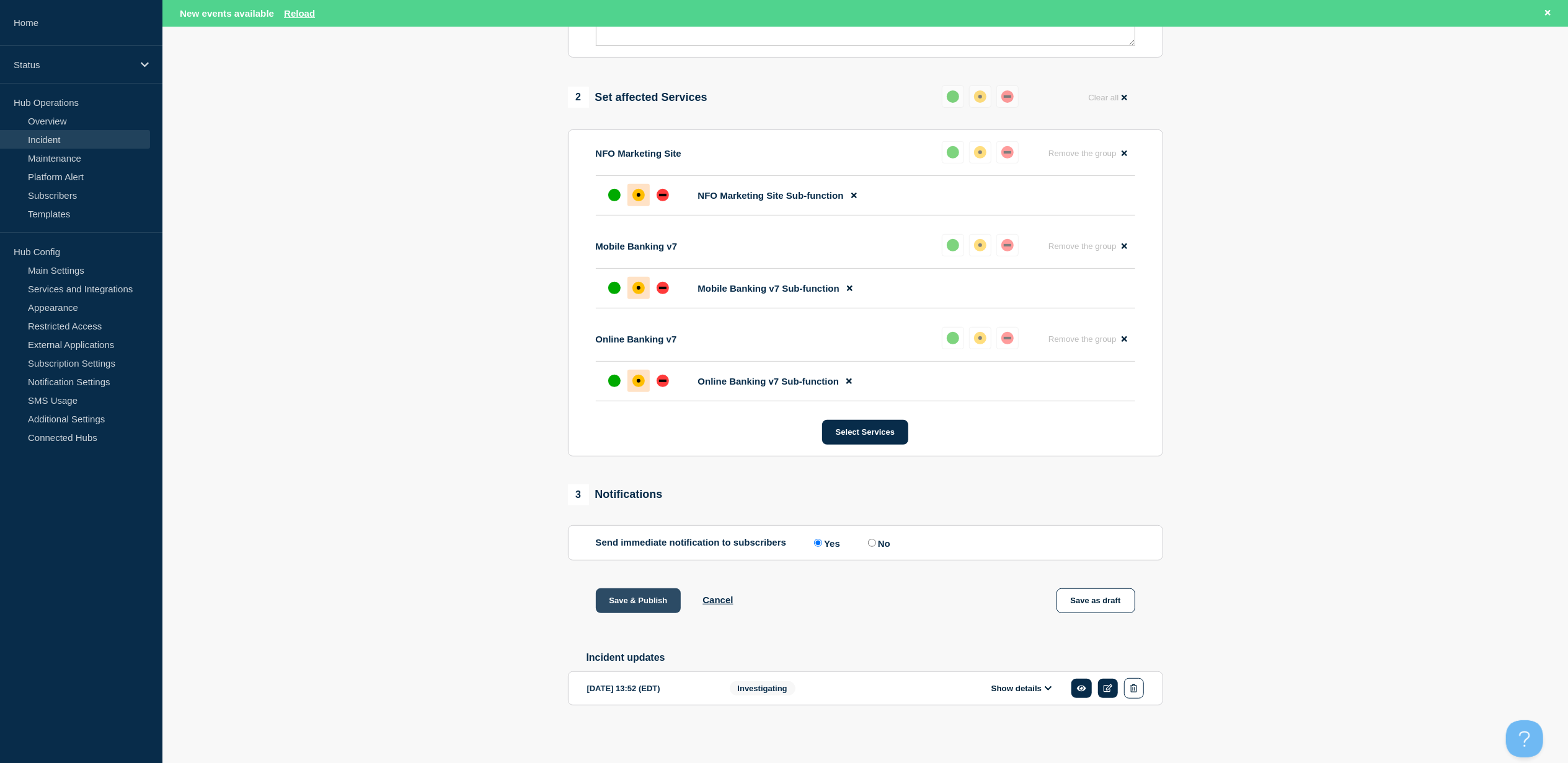
click at [635, 600] on button "Save & Publish" at bounding box center [638, 601] width 86 height 25
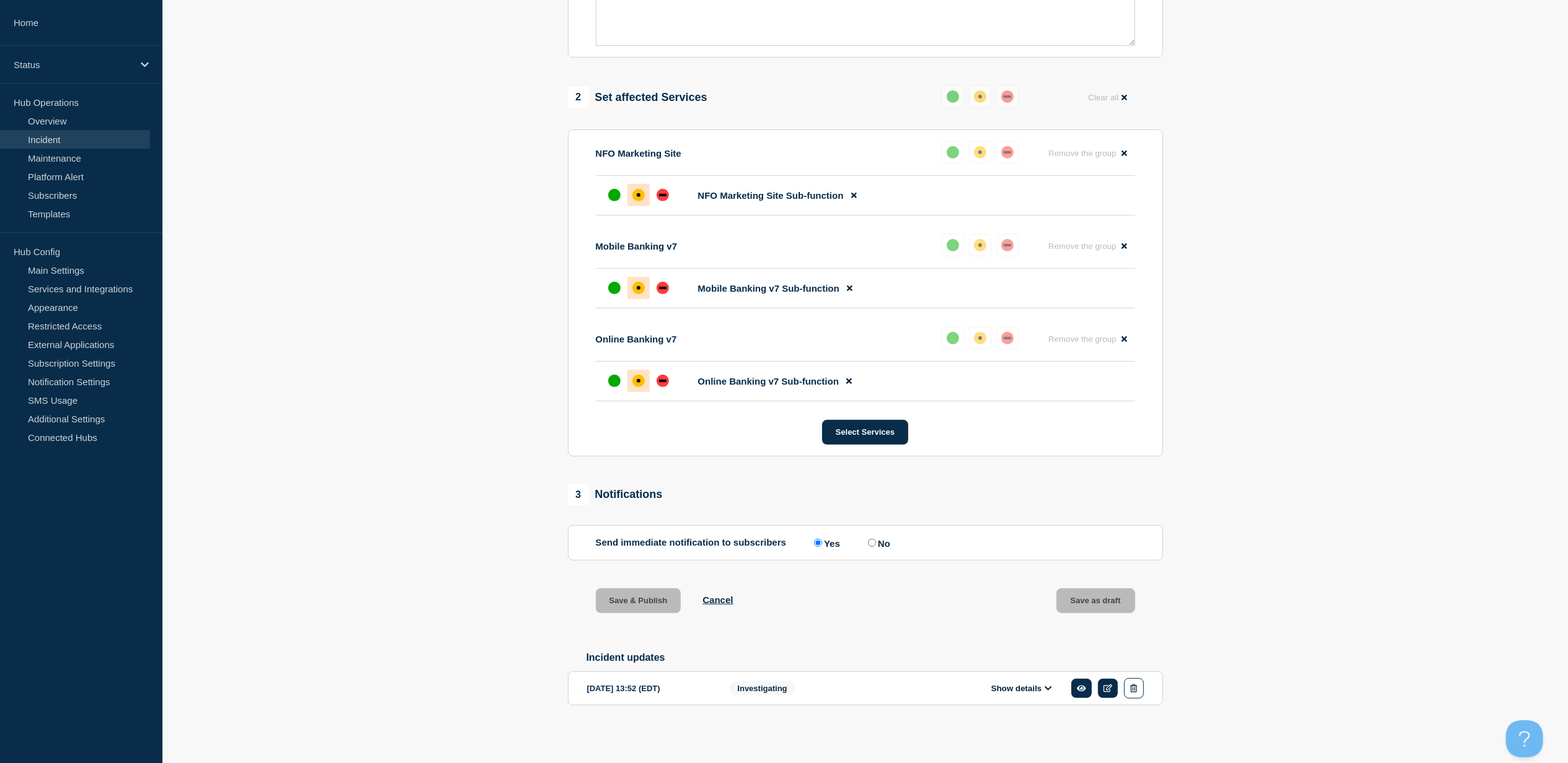
scroll to position [431, 0]
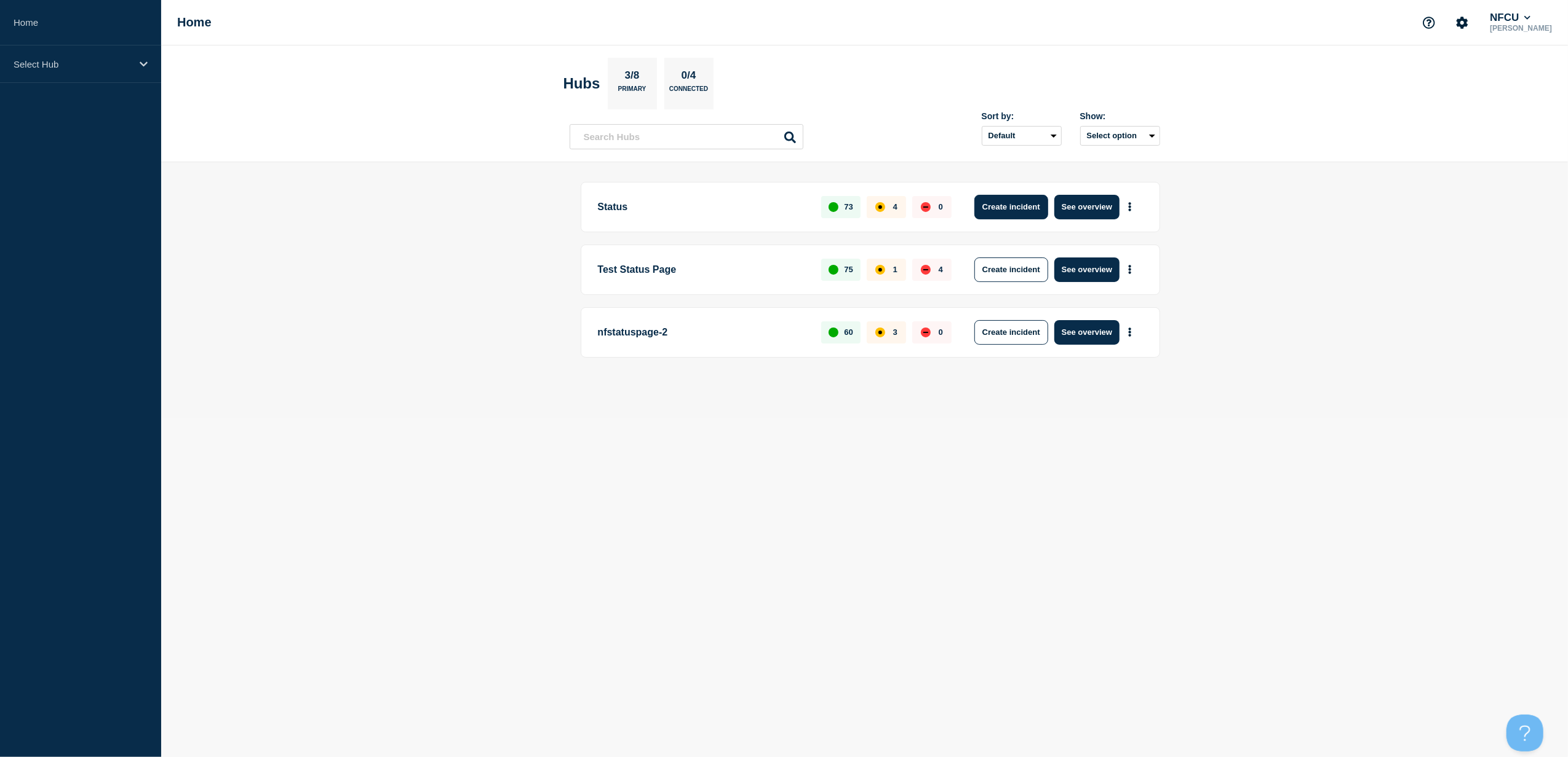
click at [1009, 205] on button "Create incident" at bounding box center [1011, 207] width 74 height 25
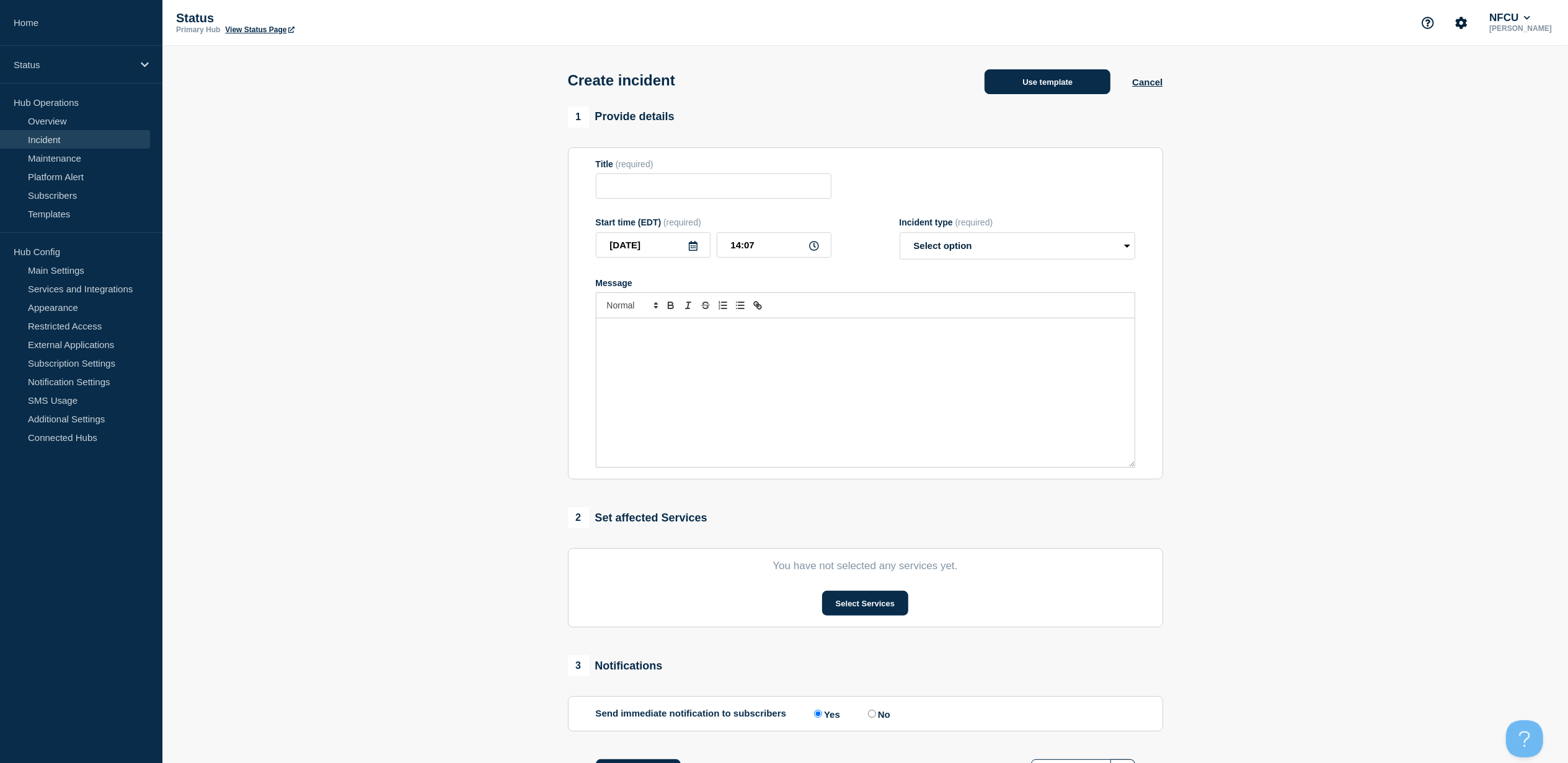
click at [1039, 85] on button "Use template" at bounding box center [1047, 82] width 126 height 25
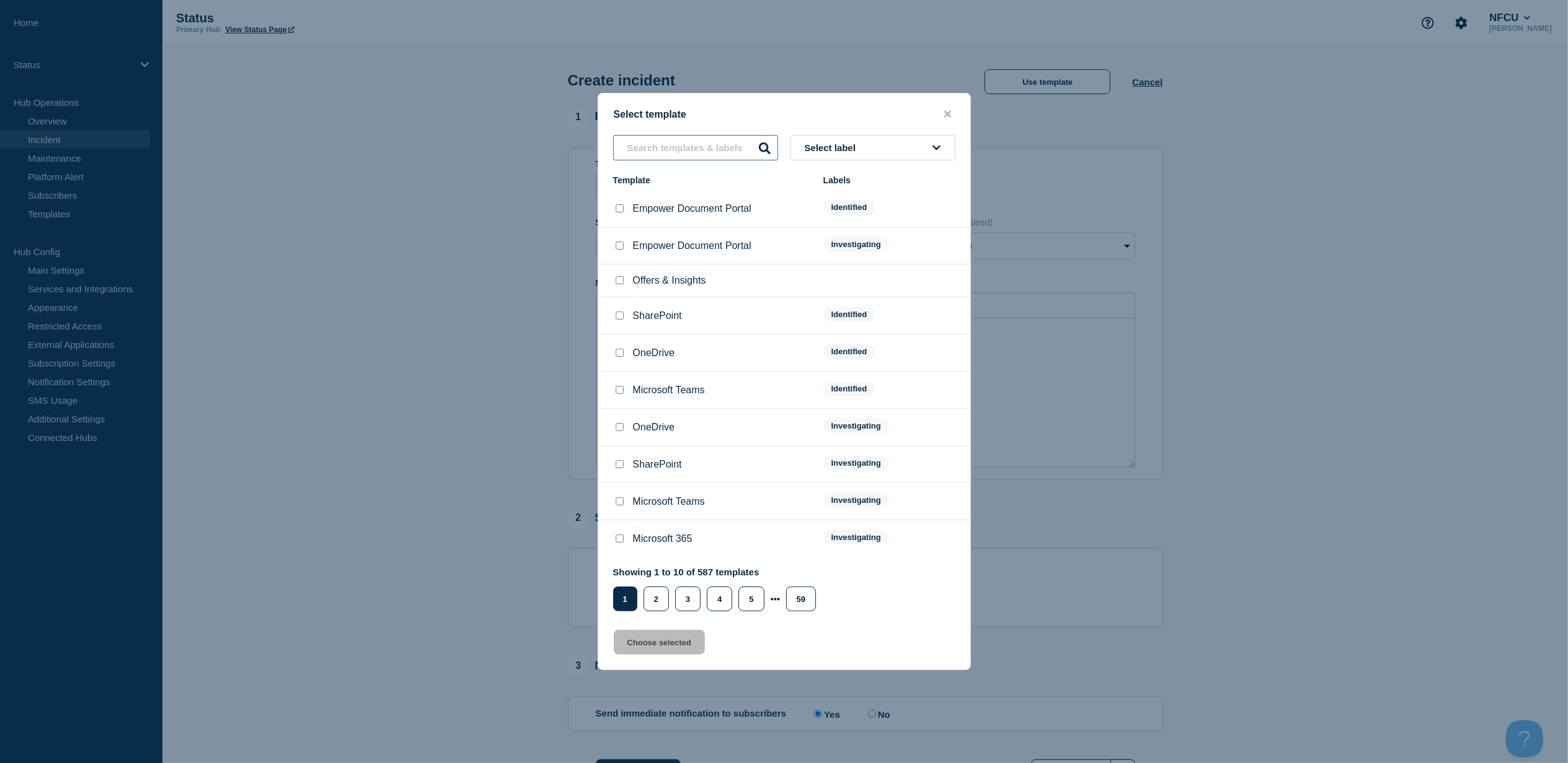
click at [682, 159] on input "text" at bounding box center [695, 147] width 165 height 26
type input "NICL"
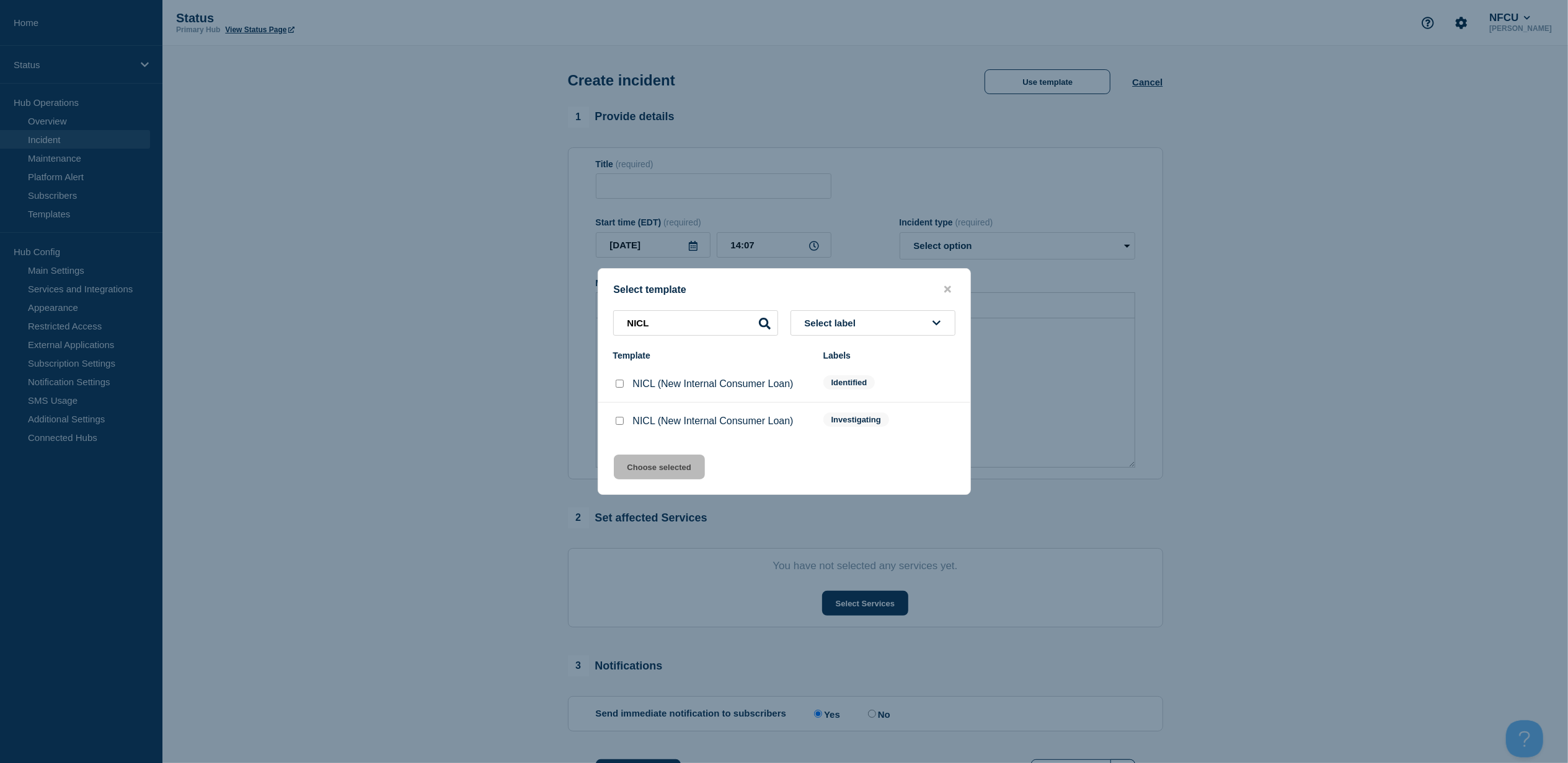
click at [624, 424] on div at bounding box center [619, 421] width 13 height 13
click at [620, 420] on input "NICL (New Internal Consumer Loan) checkbox" at bounding box center [620, 421] width 8 height 8
checkbox input "true"
click at [656, 474] on button "Choose selected" at bounding box center [659, 467] width 91 height 25
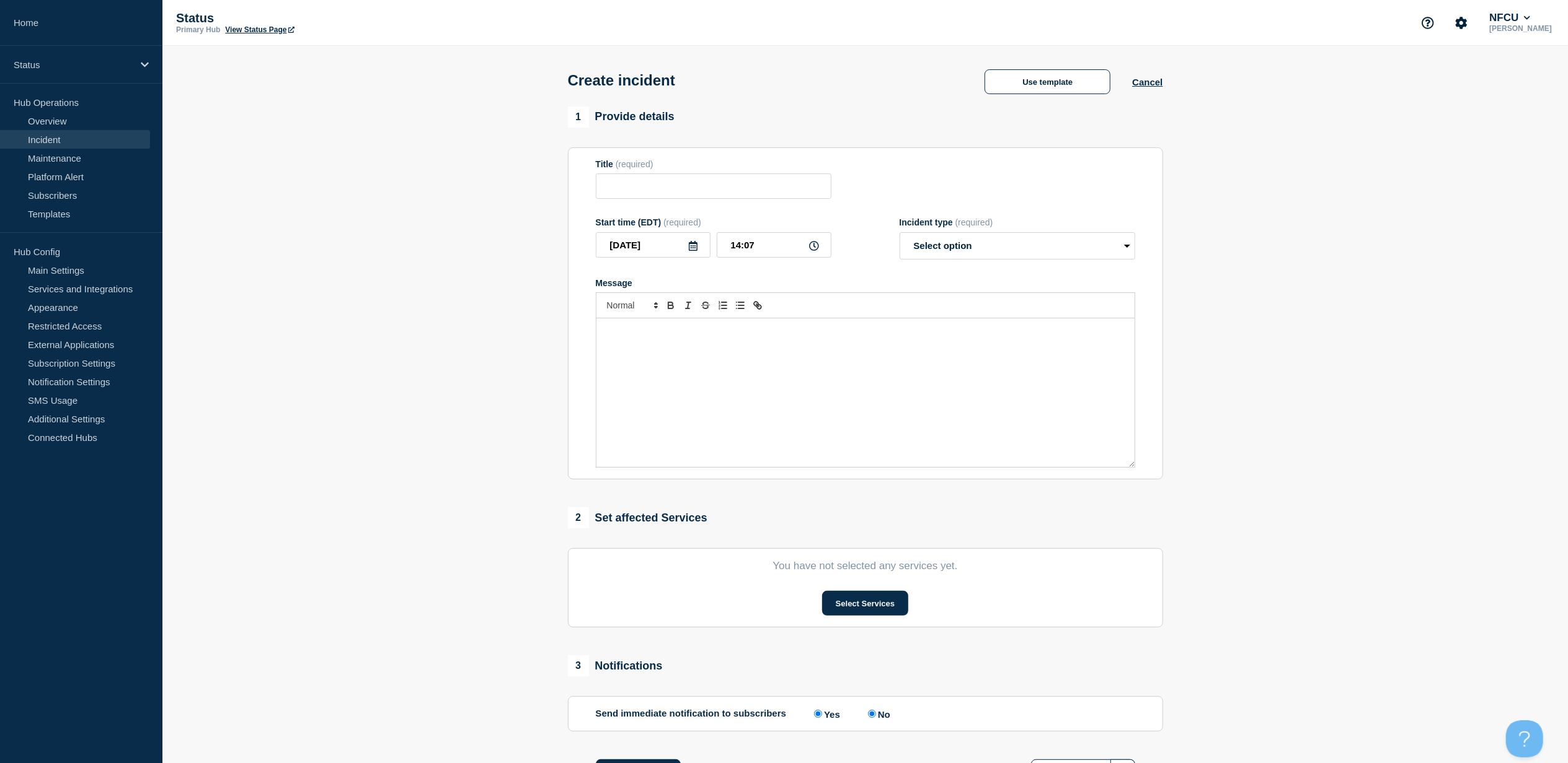
type input "NICL (New Internal Consumer Loan)"
select select "investigating"
radio input "false"
radio input "true"
click at [869, 610] on button "Select Services" at bounding box center [865, 604] width 86 height 25
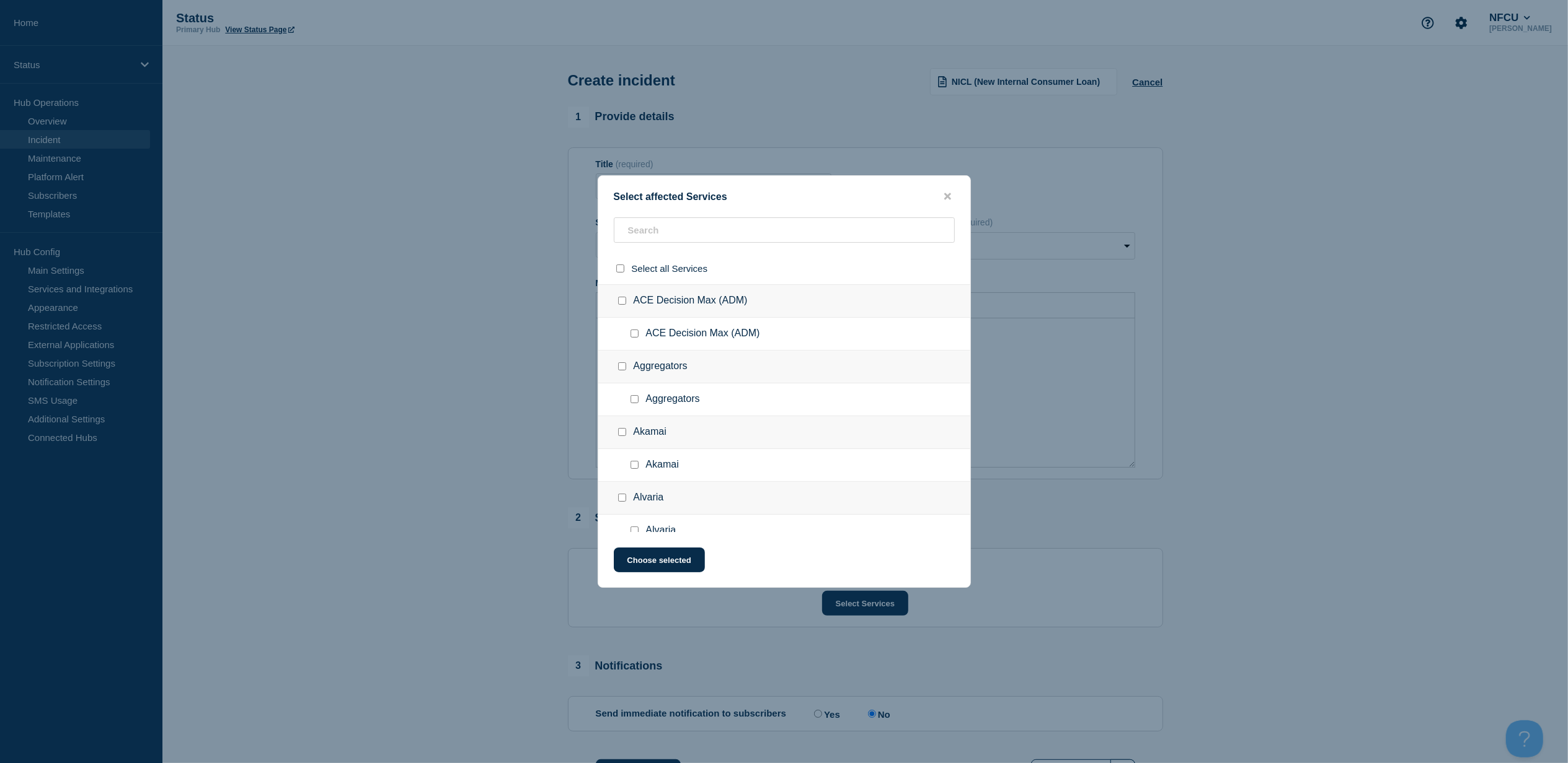
click at [720, 252] on div at bounding box center [784, 268] width 372 height 31
click at [727, 241] on input "text" at bounding box center [784, 230] width 341 height 26
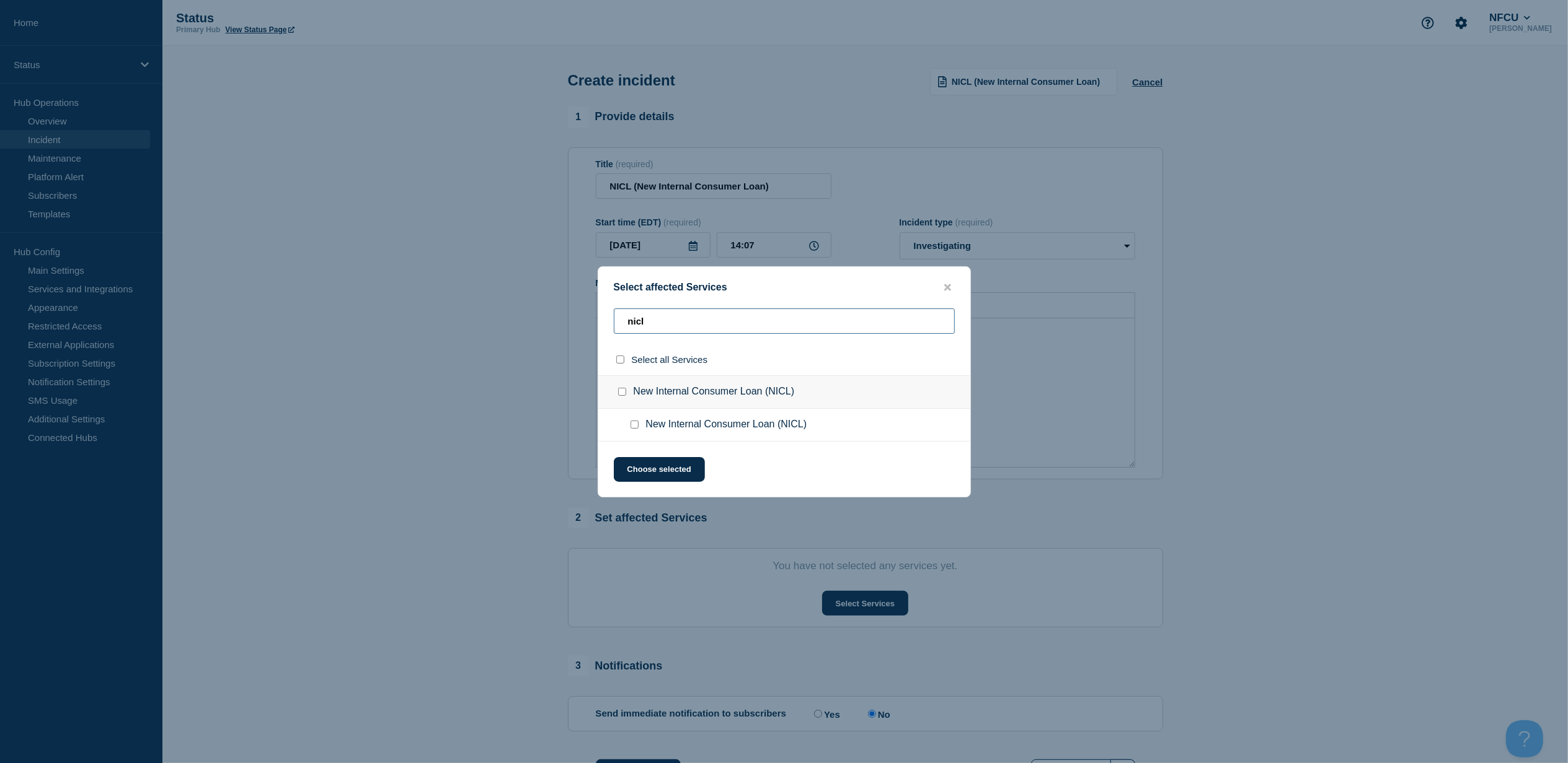
type input "nicl"
click at [621, 390] on input "New Internal Consumer Loan (NICL) checkbox" at bounding box center [622, 392] width 8 height 8
checkbox input "true"
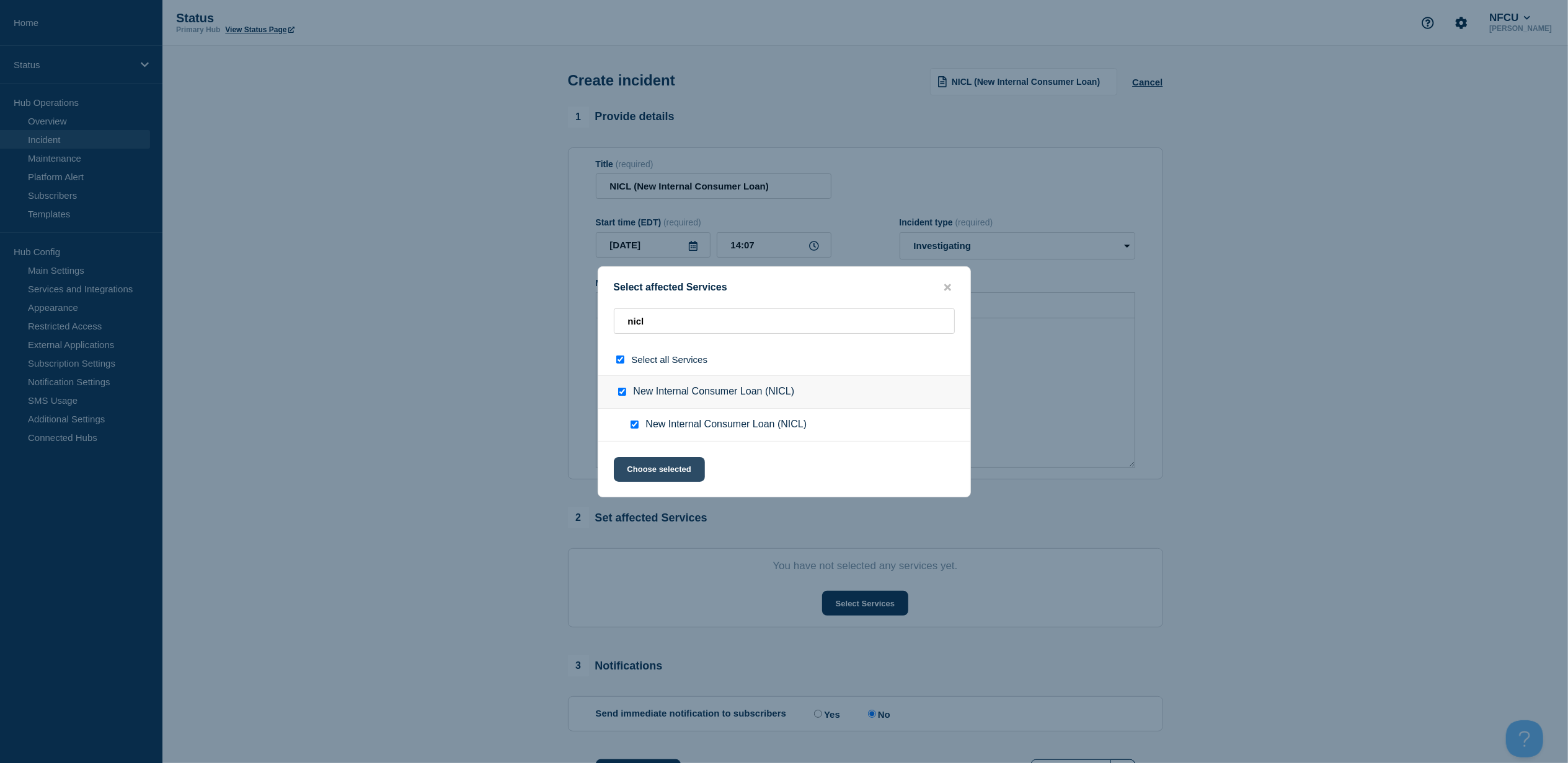
click at [650, 461] on button "Choose selected" at bounding box center [659, 469] width 91 height 25
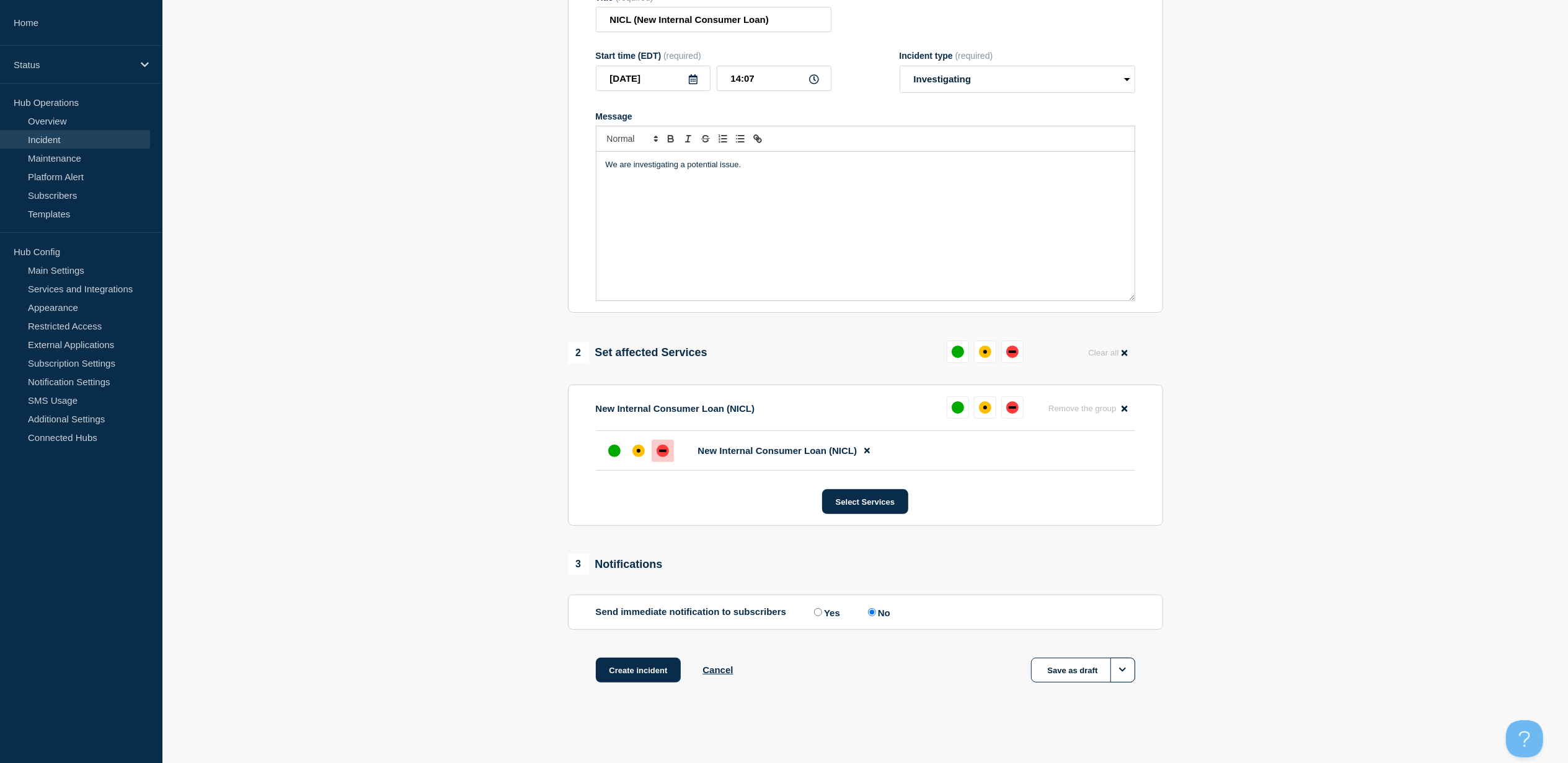
scroll to position [172, 0]
click at [643, 455] on div at bounding box center [638, 451] width 22 height 22
click at [626, 677] on button "Create incident" at bounding box center [638, 670] width 86 height 25
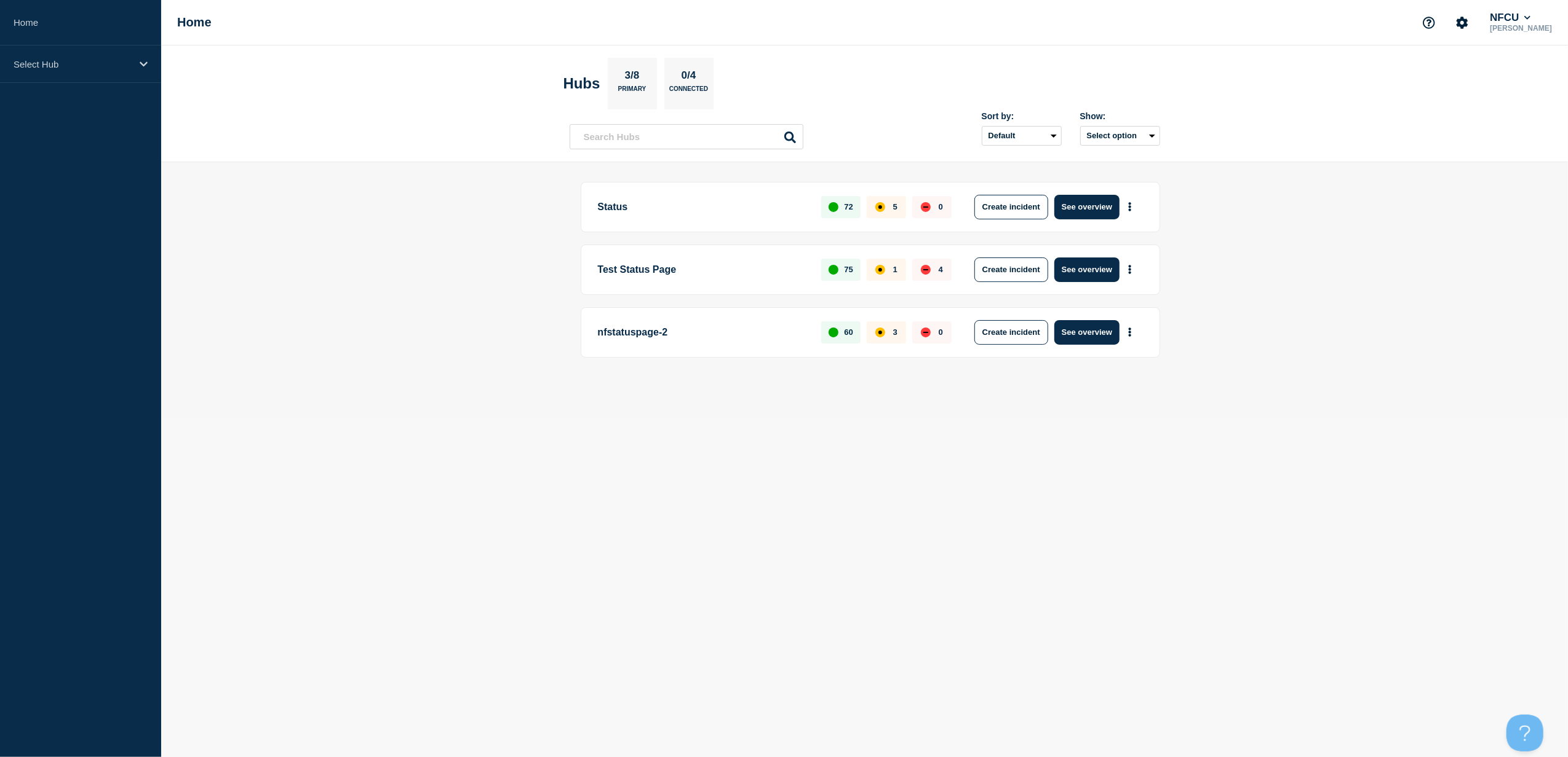
drag, startPoint x: 1076, startPoint y: 206, endPoint x: 1031, endPoint y: 202, distance: 45.2
click at [1076, 206] on button "See overview" at bounding box center [1087, 207] width 65 height 25
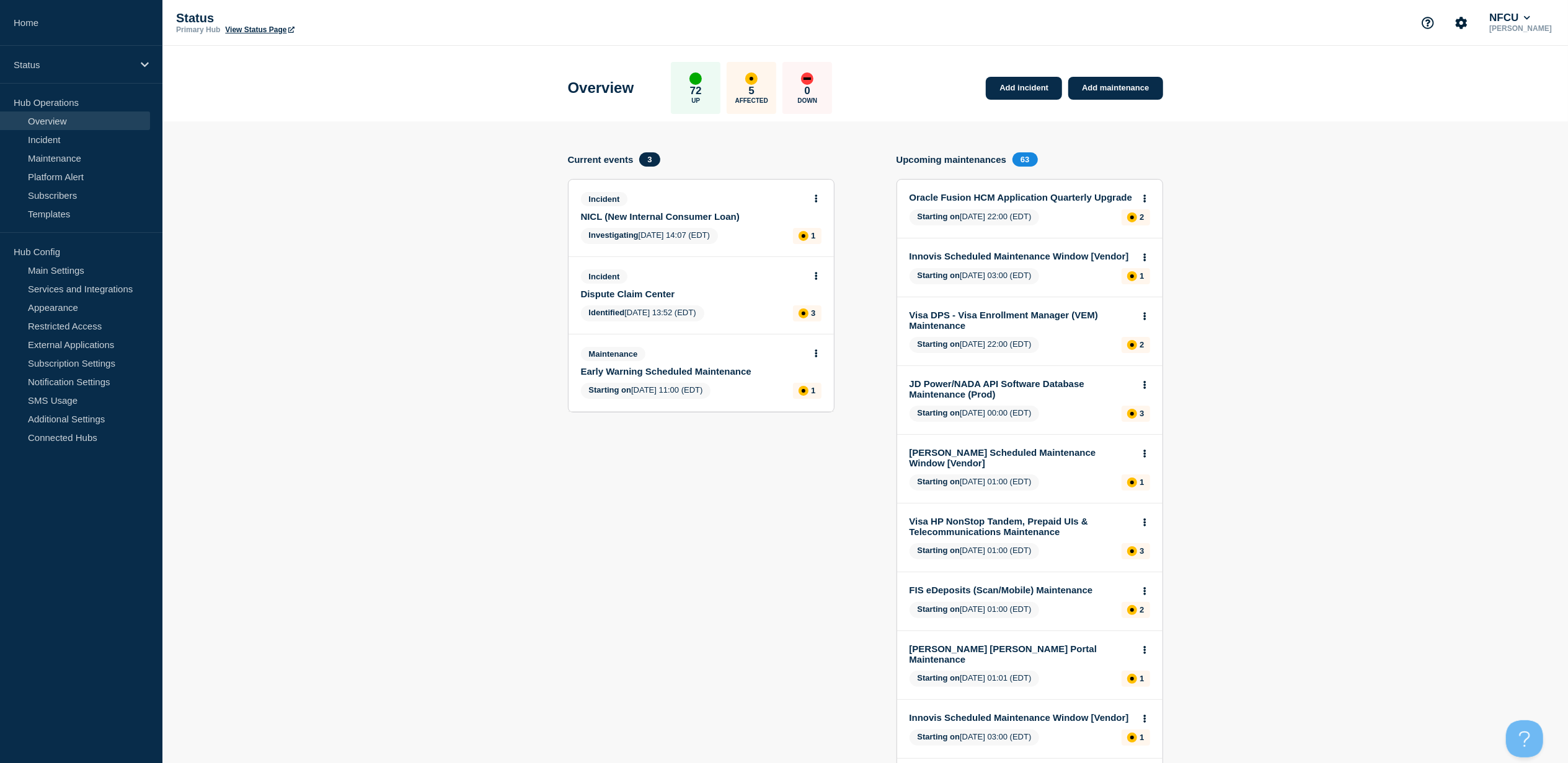
click at [679, 214] on link "NICL (New Internal Consumer Loan)" at bounding box center [693, 216] width 224 height 10
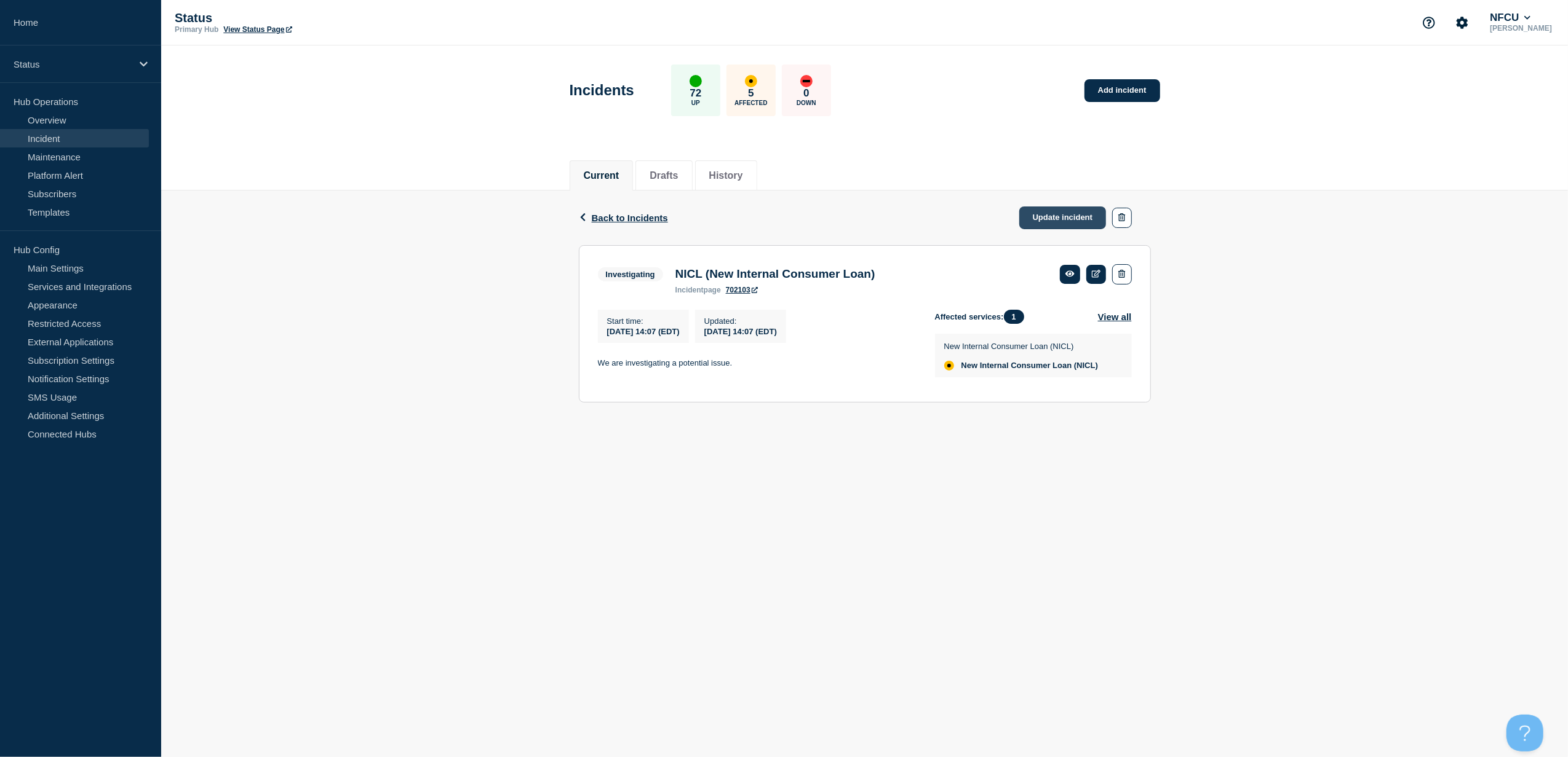
click at [1068, 222] on link "Update incident" at bounding box center [1063, 217] width 87 height 23
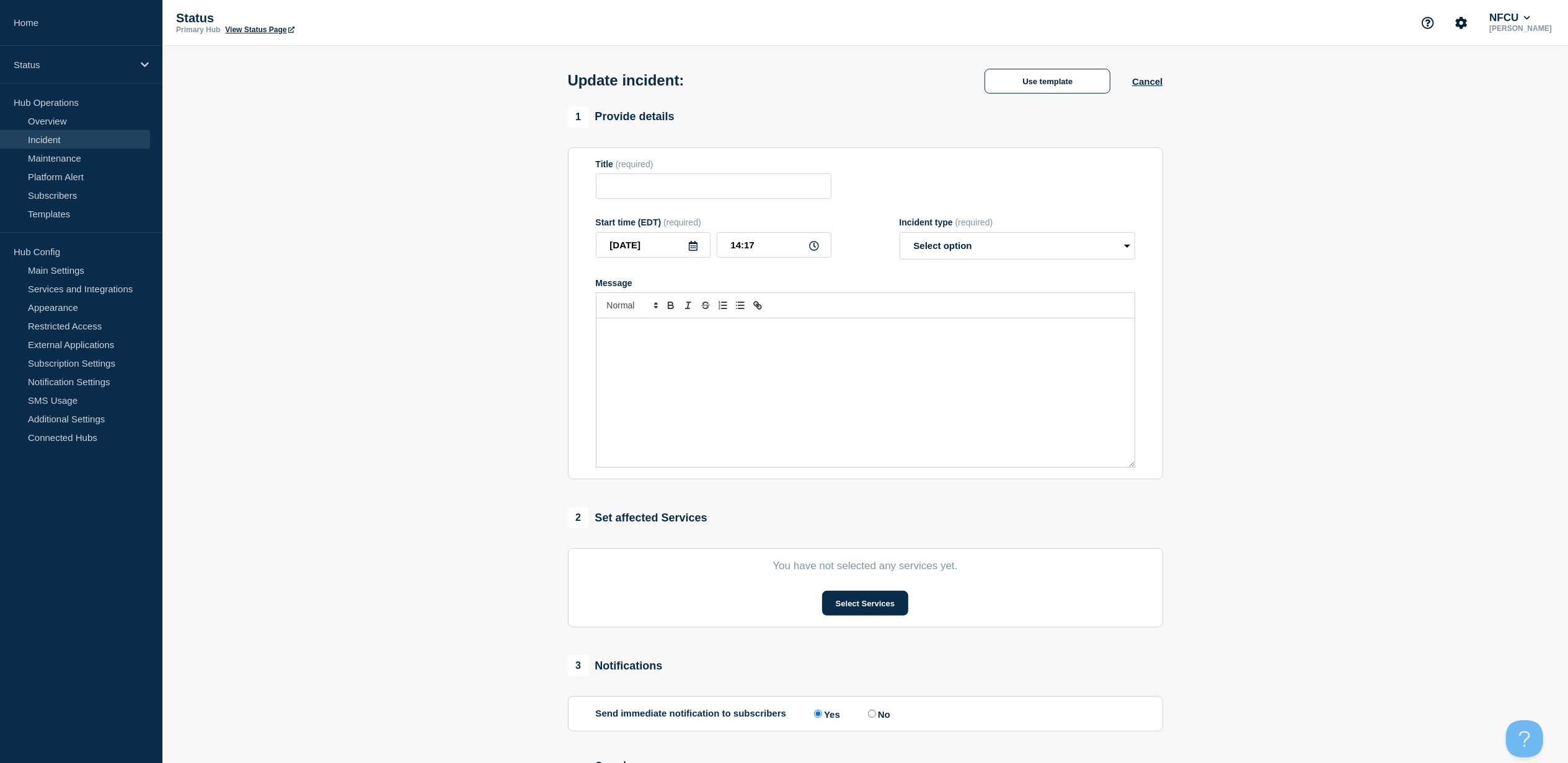
type input "NICL (New Internal Consumer Loan)"
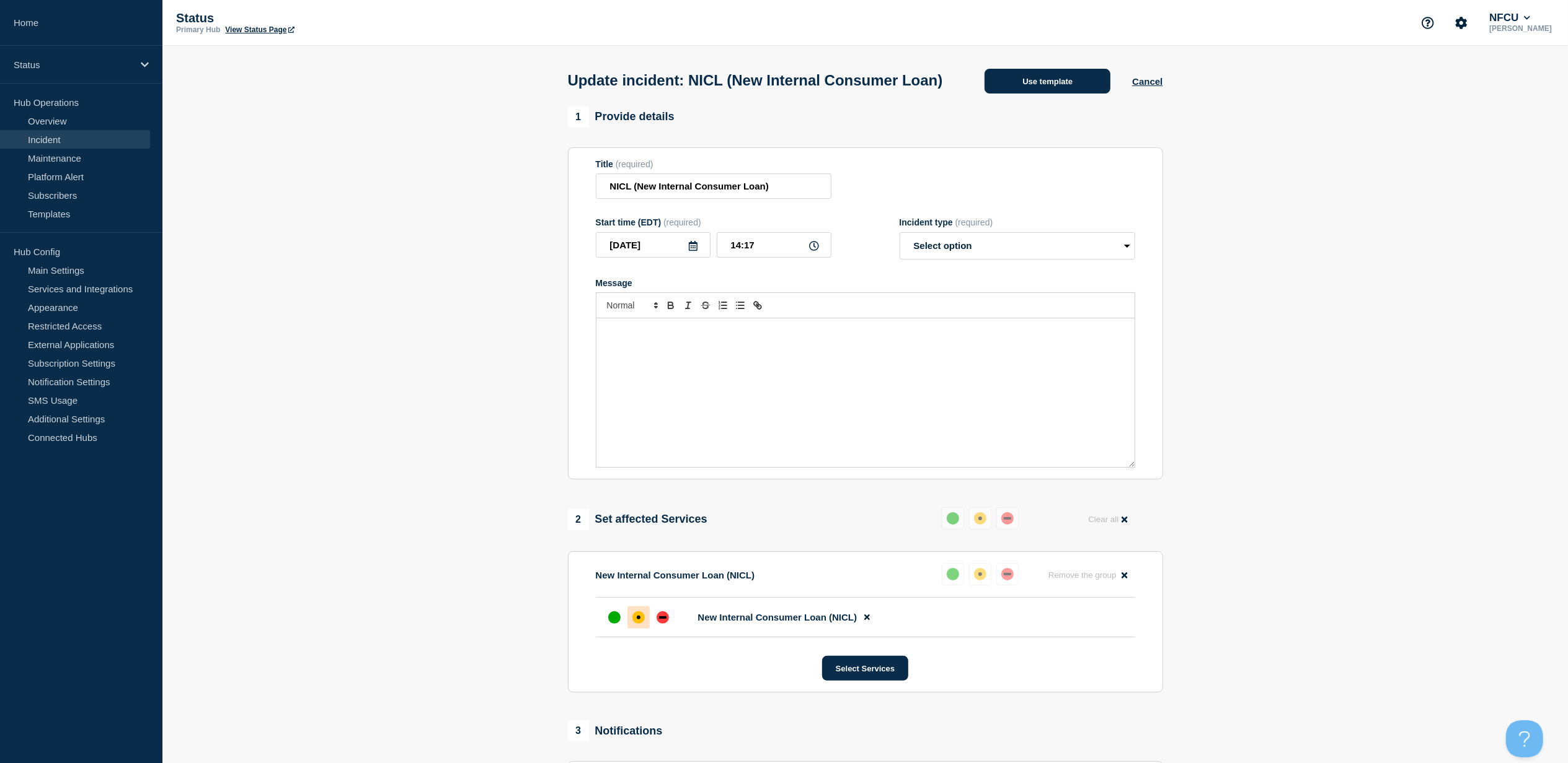
click at [1029, 94] on button "Use template" at bounding box center [1047, 81] width 126 height 25
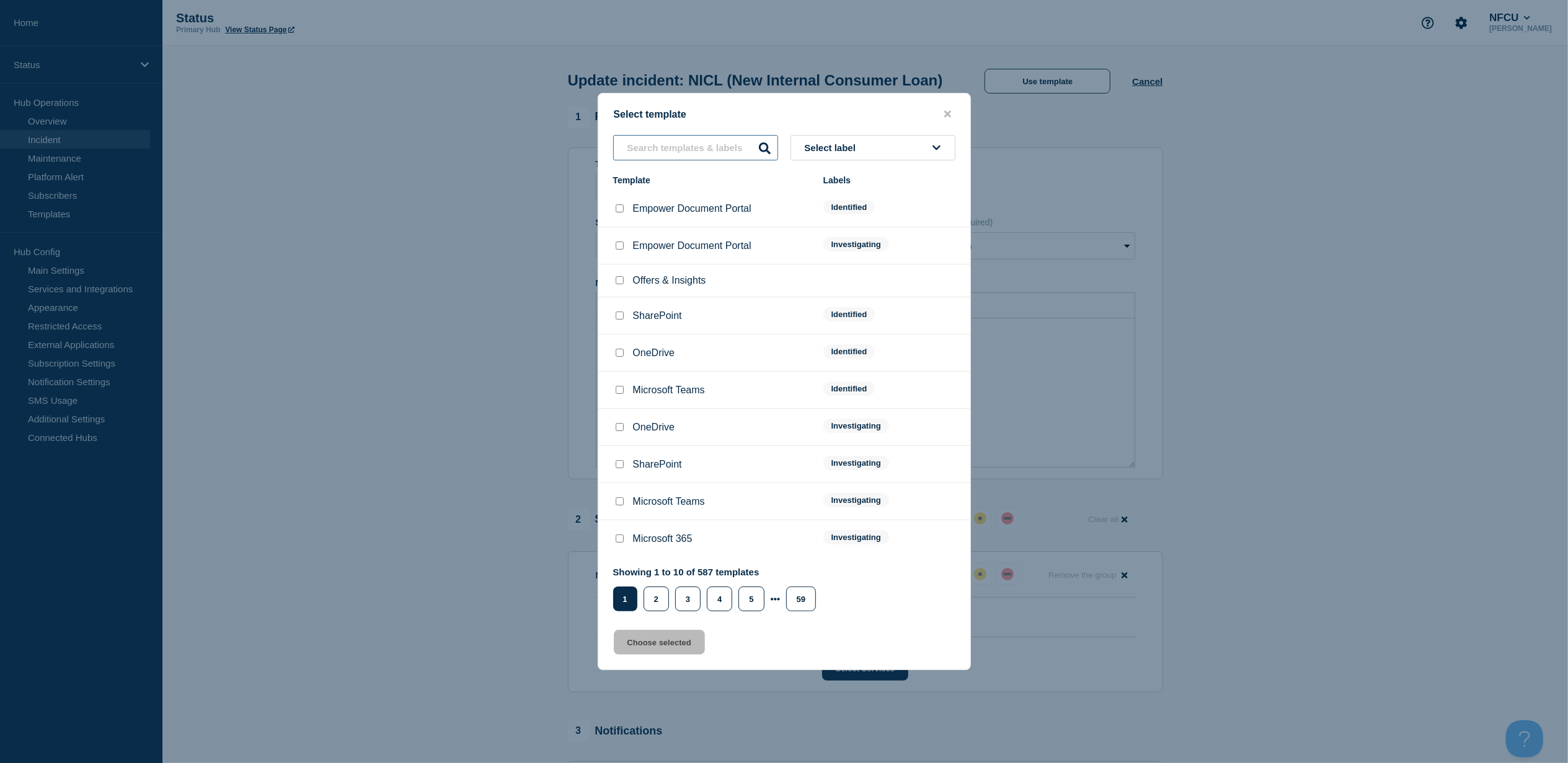
click at [667, 135] on input "text" at bounding box center [695, 147] width 165 height 26
type input "nicl"
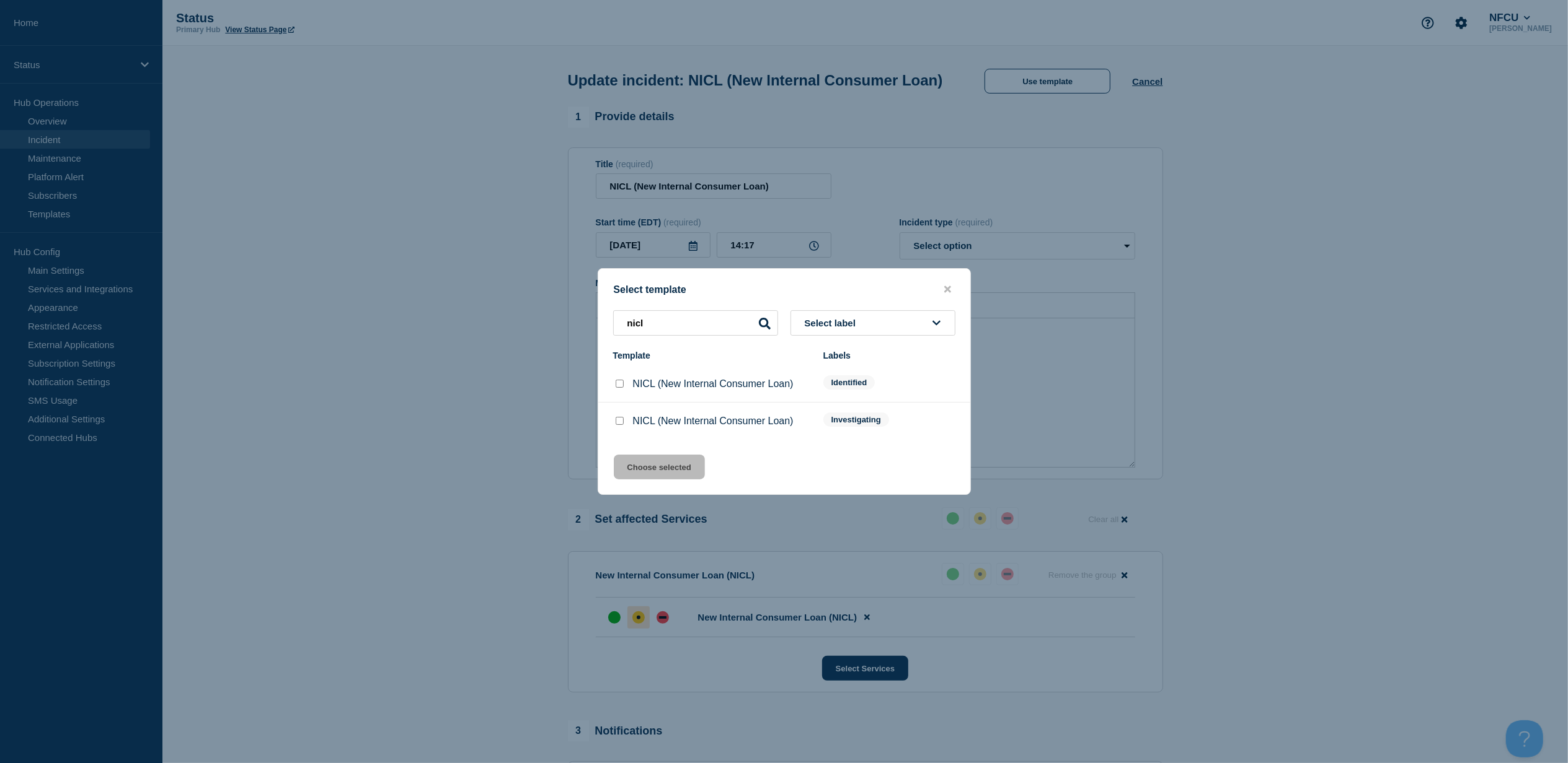
click at [616, 383] on input "NICL (New Internal Consumer Loan) checkbox" at bounding box center [620, 384] width 8 height 8
checkbox input "true"
click at [646, 472] on button "Choose selected" at bounding box center [659, 467] width 91 height 25
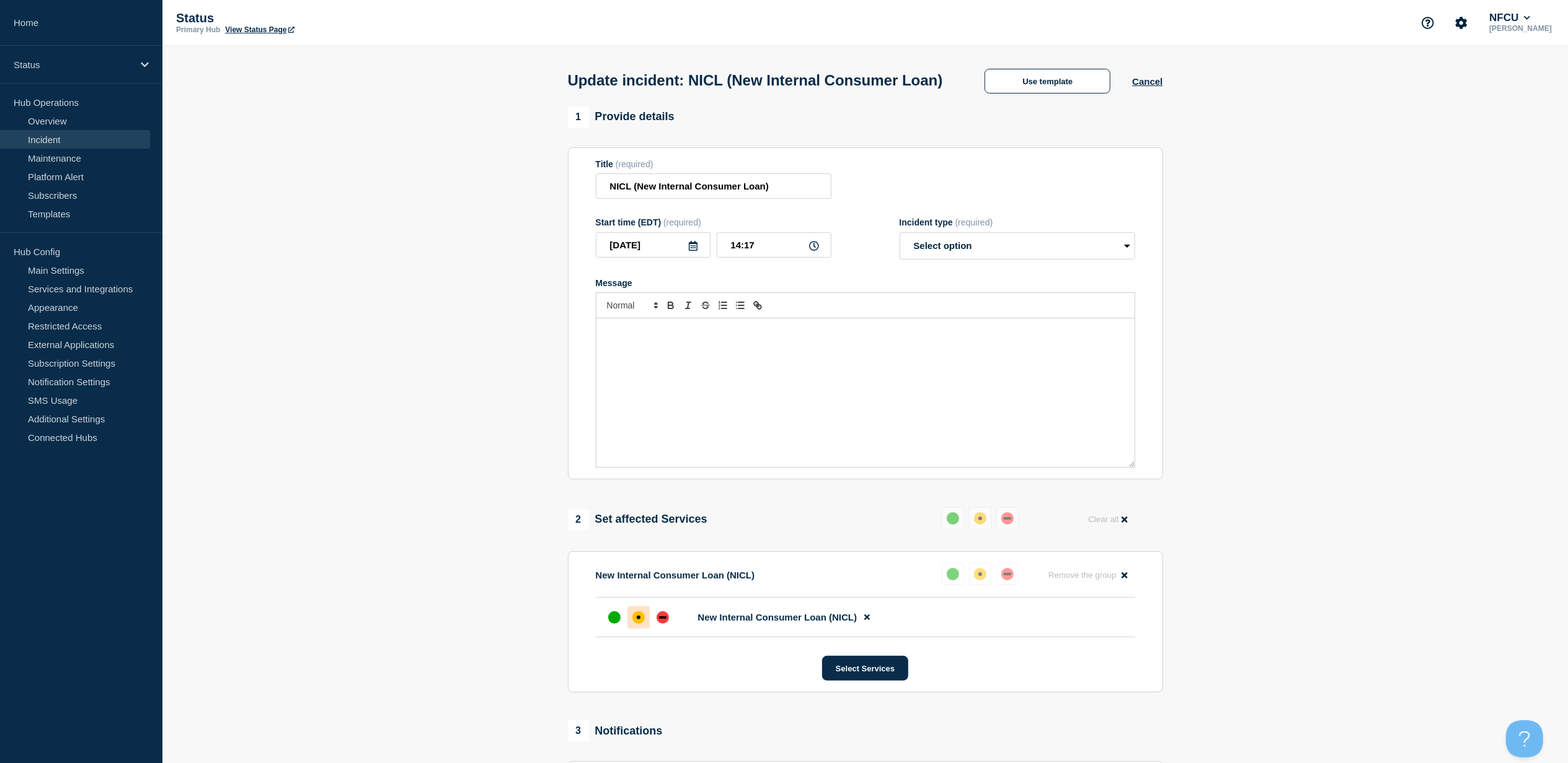
select select "identified"
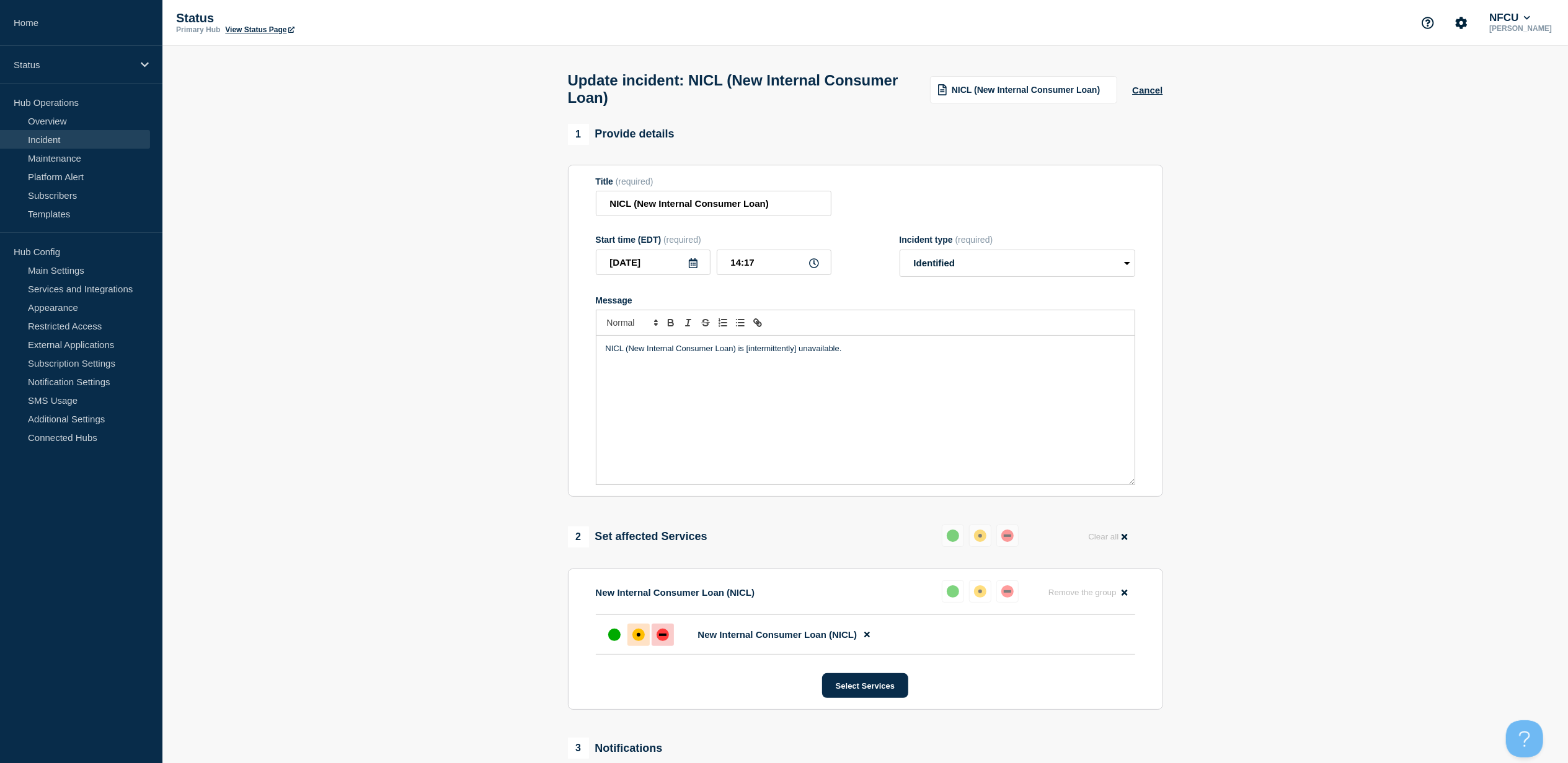
click at [670, 646] on div at bounding box center [663, 635] width 22 height 22
click at [770, 355] on p "NICL (New Internal Consumer Loan) is [intermittently] unavailable." at bounding box center [865, 348] width 519 height 11
click at [1360, 396] on section "1 Provide details Title (required) NICL (New Internal Consumer Loan) Start time…" at bounding box center [864, 561] width 1405 height 875
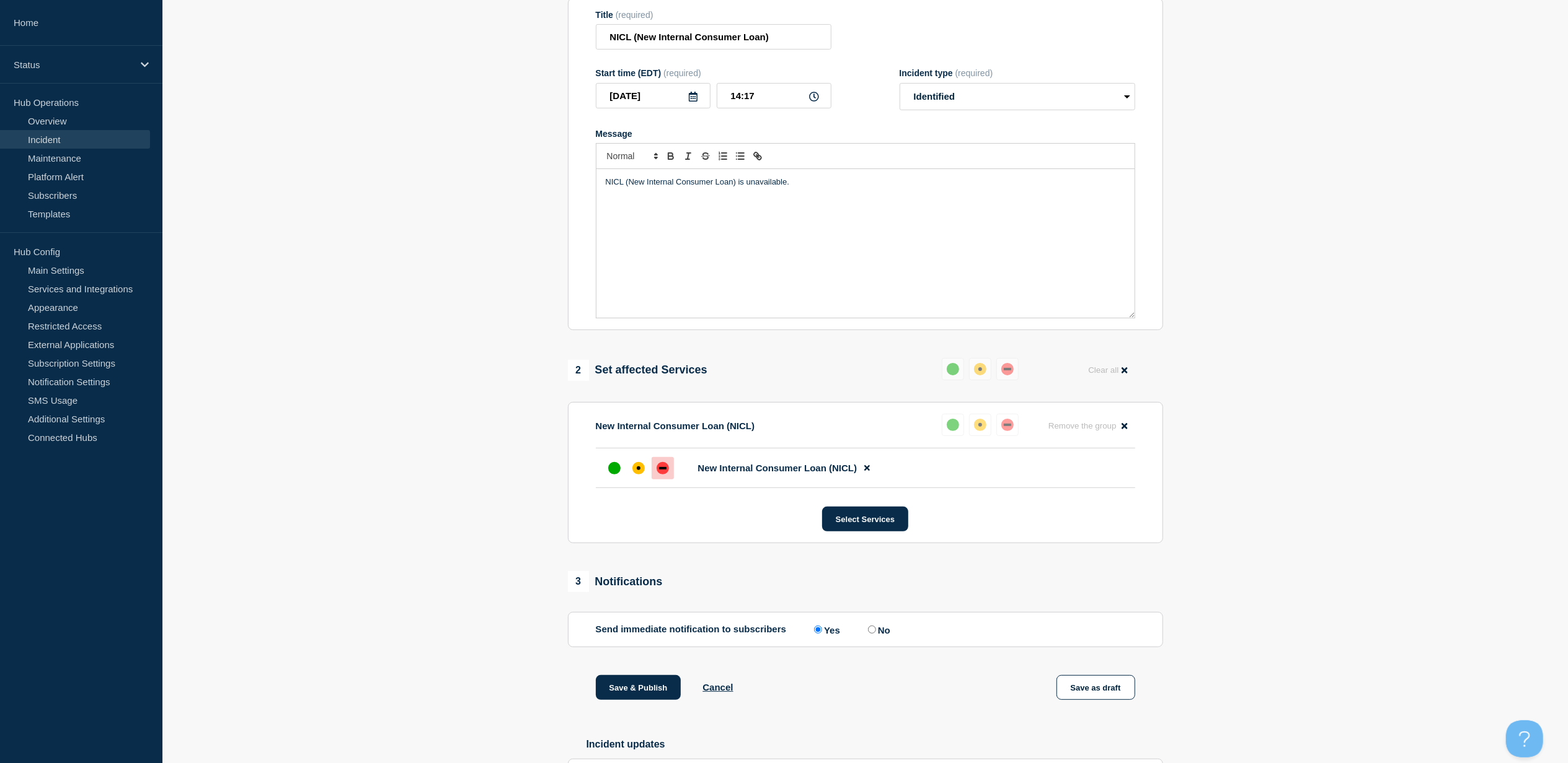
scroll to position [248, 0]
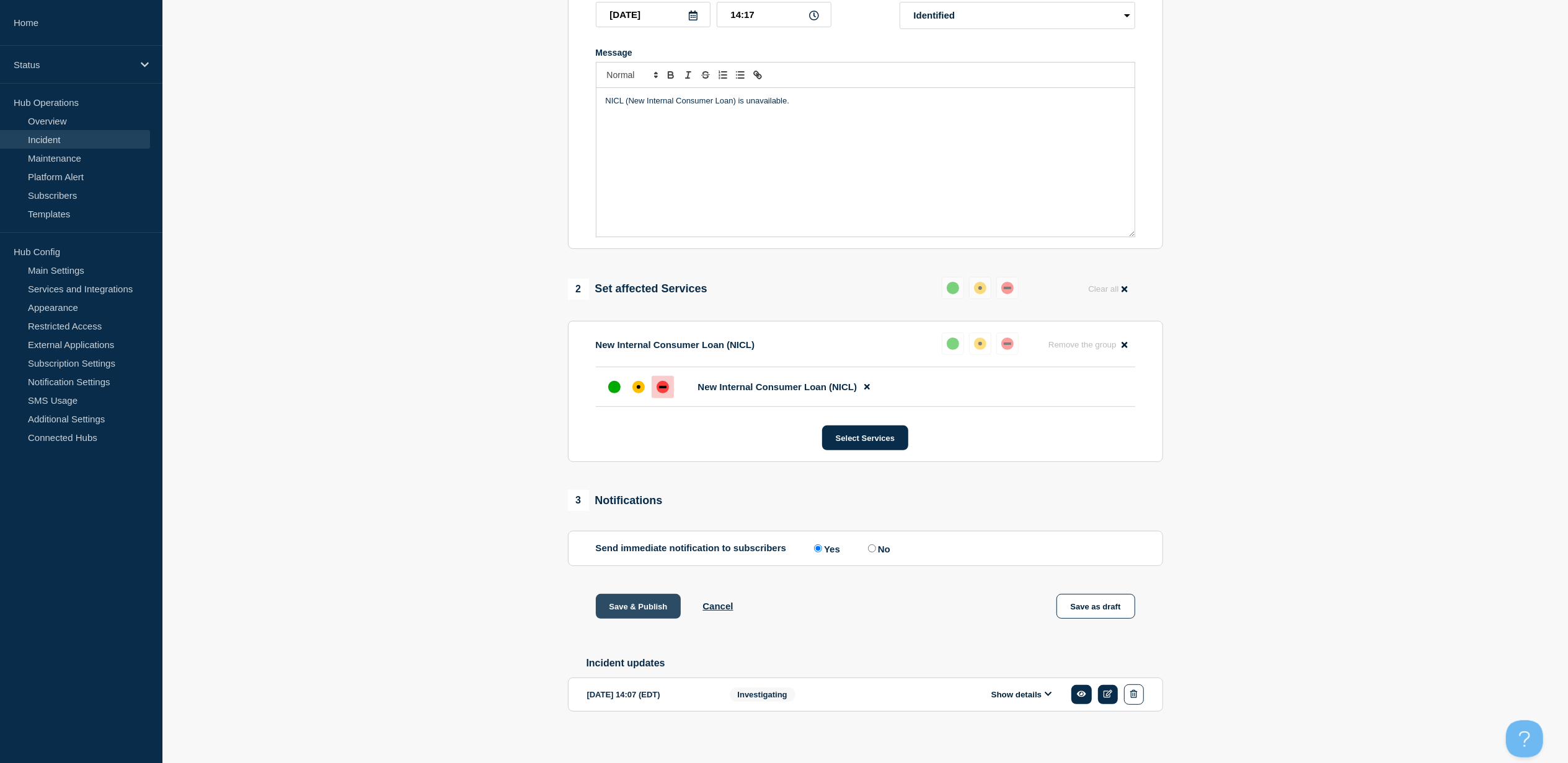
click at [635, 619] on button "Save & Publish" at bounding box center [638, 607] width 86 height 25
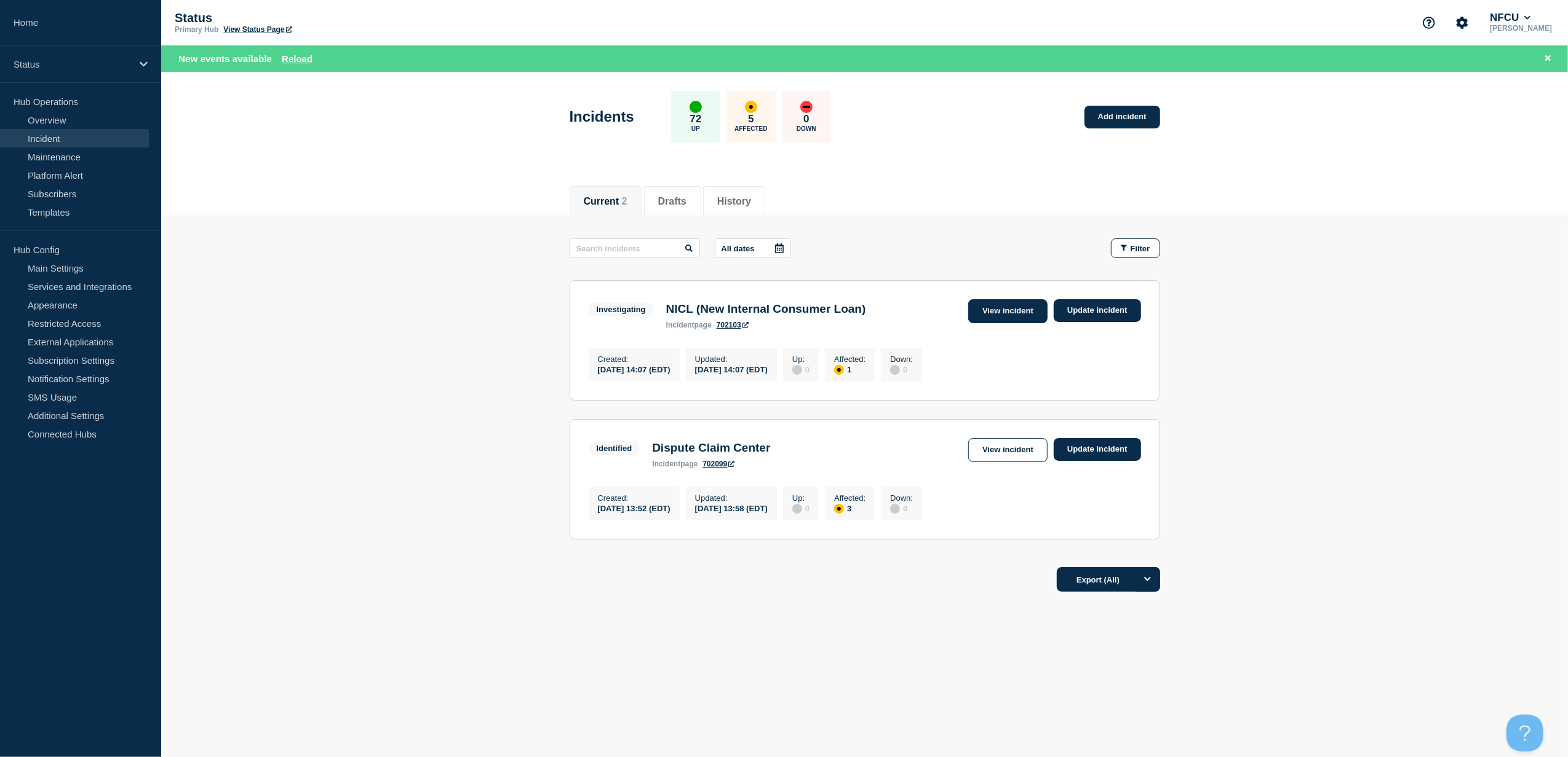
click at [968, 315] on link "View incident" at bounding box center [1007, 311] width 79 height 24
